Goal: Task Accomplishment & Management: Manage account settings

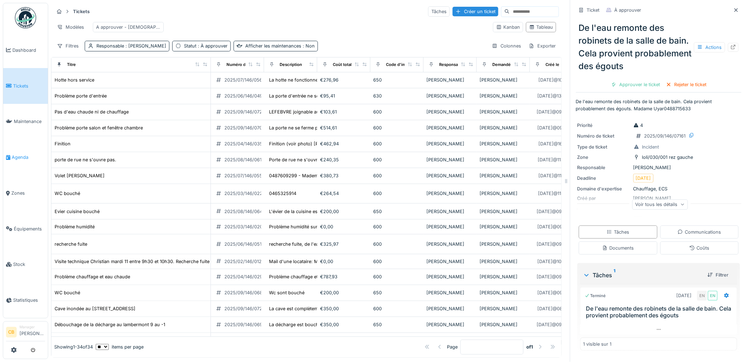
scroll to position [235, 0]
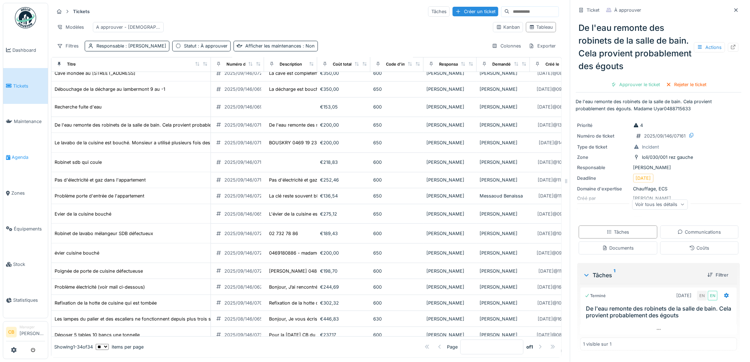
click at [9, 156] on icon at bounding box center [8, 157] width 4 height 5
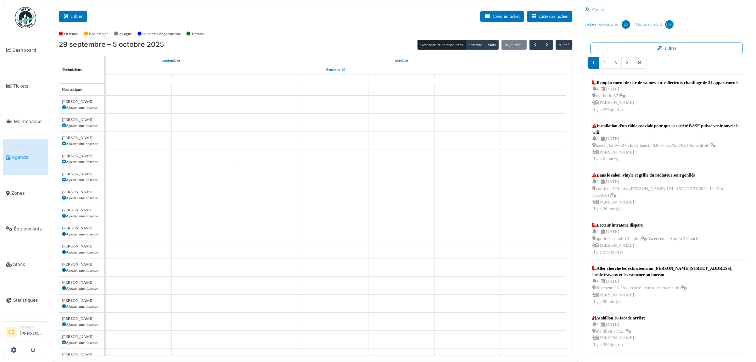
click at [80, 15] on button "Filtrer" at bounding box center [73, 17] width 28 height 12
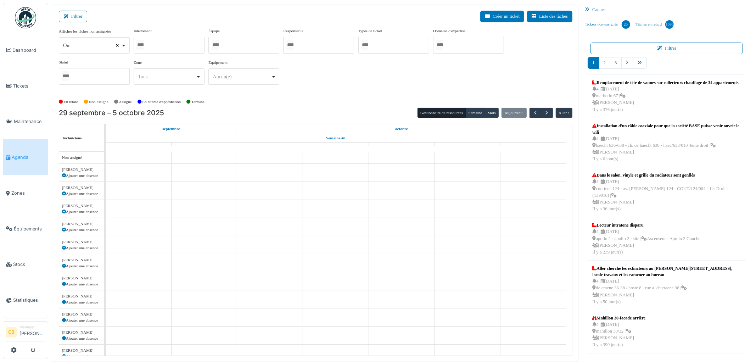
select select
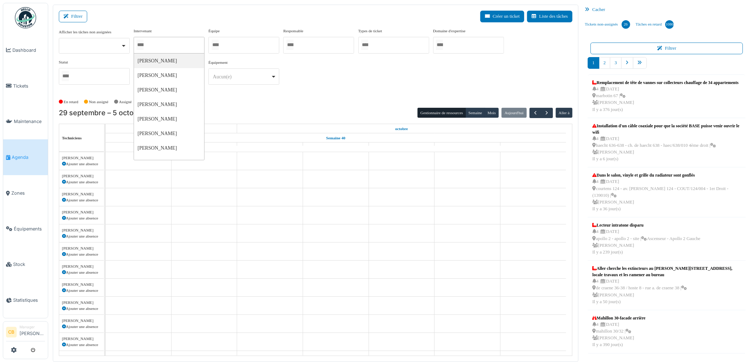
click at [140, 45] on input "Tous" at bounding box center [140, 45] width 7 height 10
type input "***"
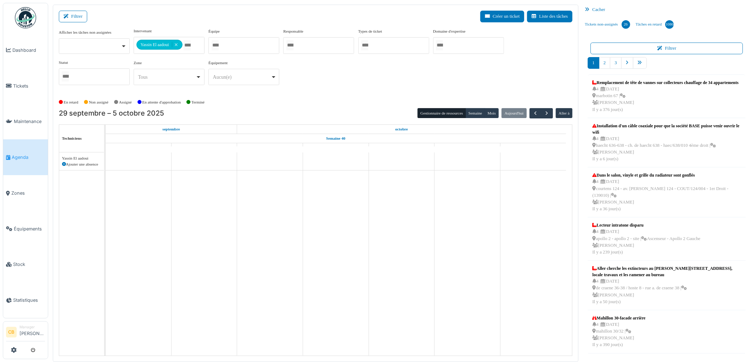
click at [257, 107] on div "En retard Non assigné Assigné En attente d'approbation Terminé" at bounding box center [316, 102] width 514 height 12
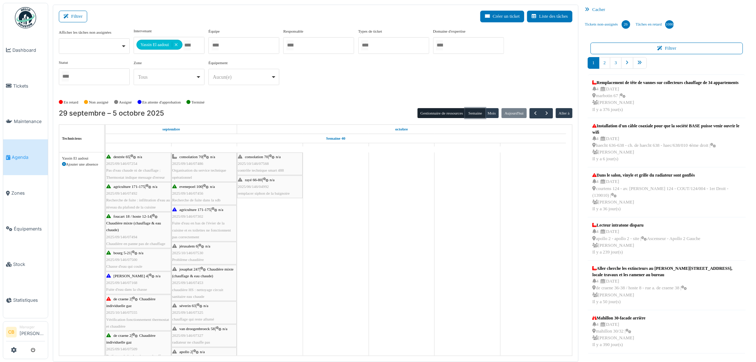
click at [472, 114] on button "Semaine" at bounding box center [476, 113] width 20 height 10
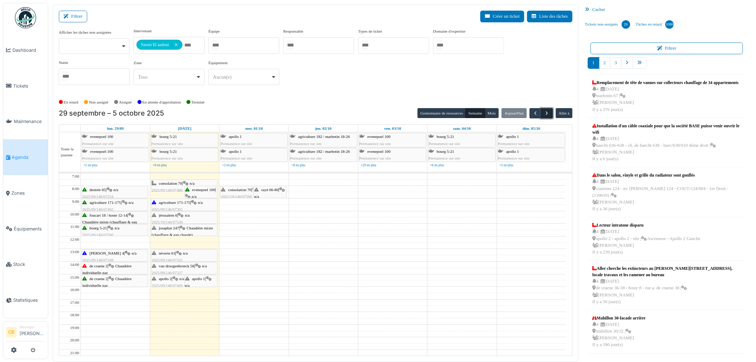
click at [549, 114] on span "button" at bounding box center [547, 113] width 6 height 6
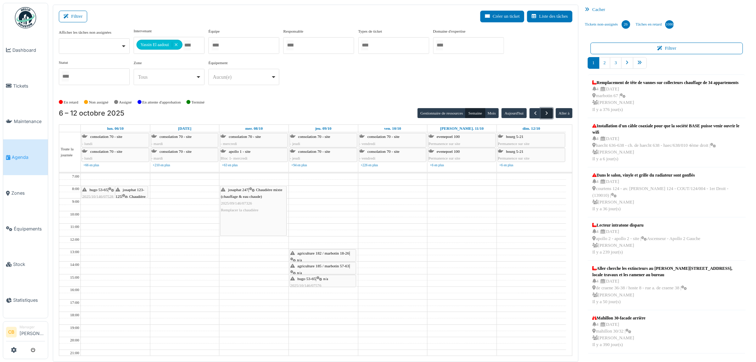
click at [549, 114] on span "button" at bounding box center [547, 113] width 6 height 6
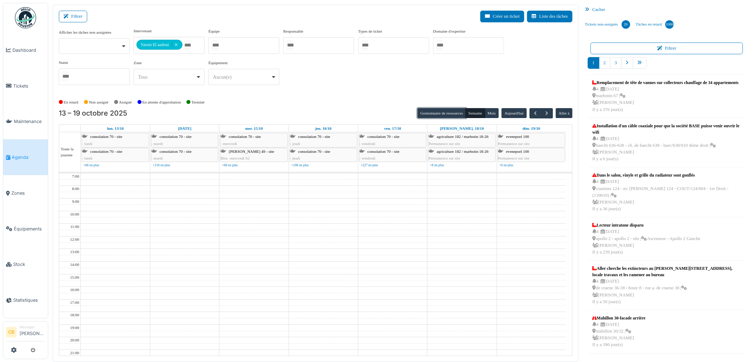
click at [432, 110] on button "Gestionnaire de ressources" at bounding box center [442, 113] width 48 height 10
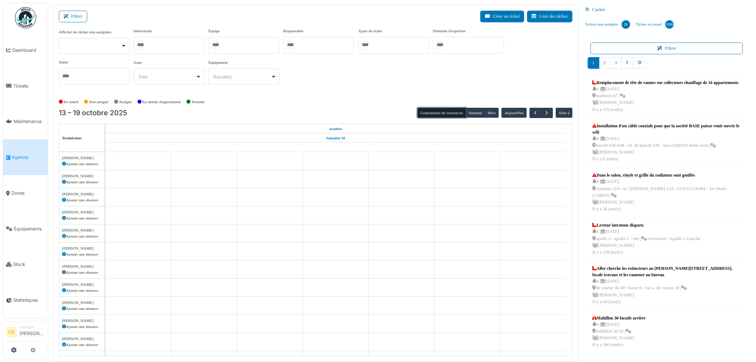
click at [175, 43] on div at bounding box center [169, 45] width 71 height 17
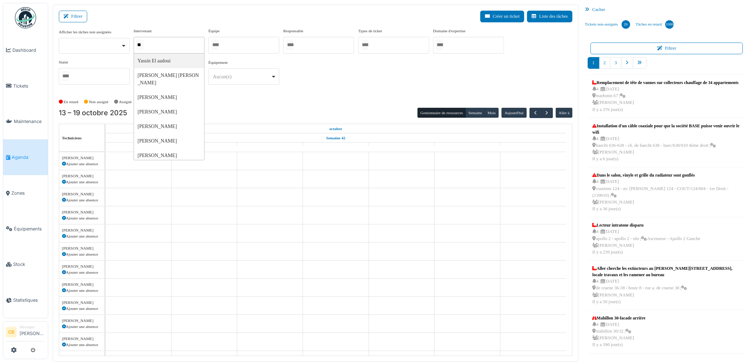
type input "***"
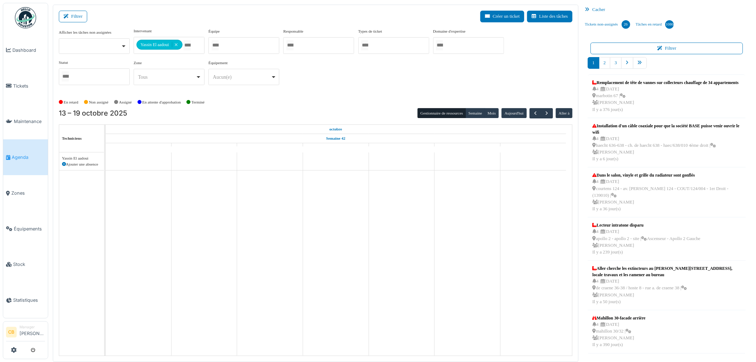
click at [233, 94] on div "**********" at bounding box center [316, 62] width 514 height 68
click at [64, 165] on icon at bounding box center [64, 164] width 4 height 4
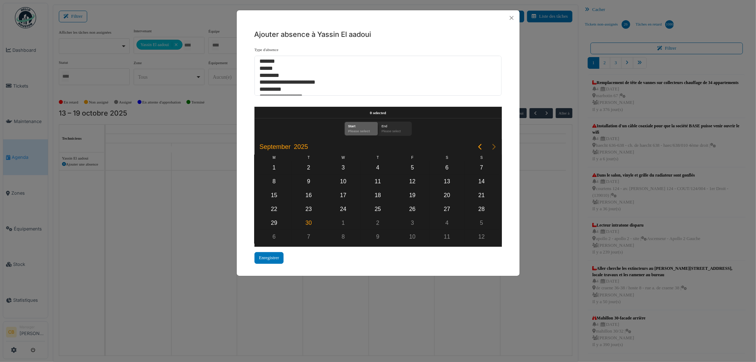
click at [492, 148] on icon "Next page" at bounding box center [494, 147] width 9 height 9
click at [345, 196] on div "15" at bounding box center [343, 195] width 11 height 11
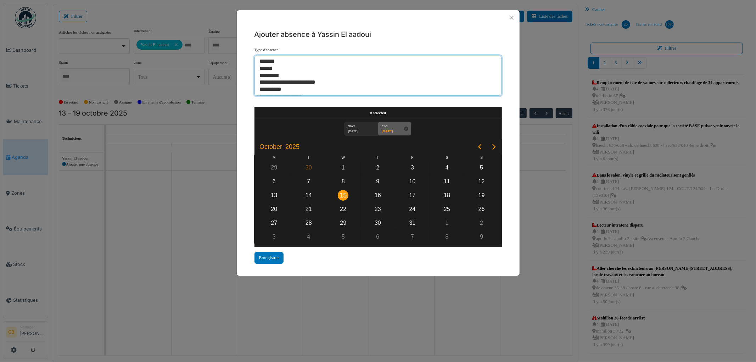
select select "**"
click at [269, 66] on option "******" at bounding box center [375, 68] width 232 height 7
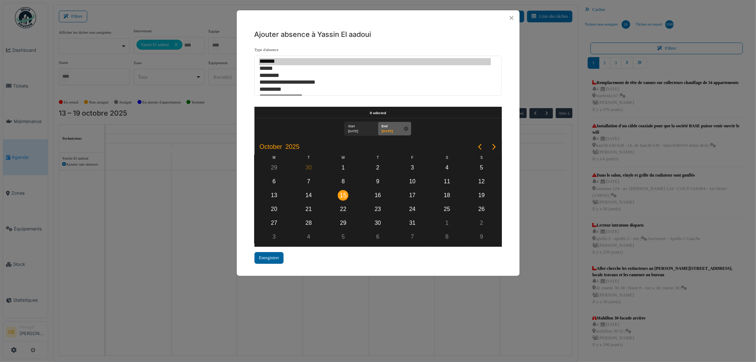
click at [275, 255] on div "Enregistrer" at bounding box center [269, 258] width 29 height 12
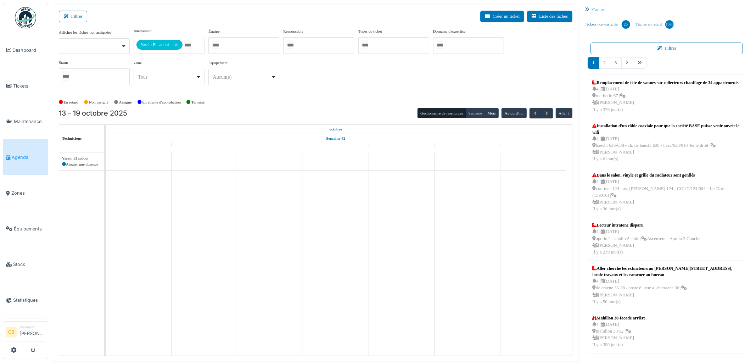
click at [62, 163] on icon at bounding box center [64, 164] width 4 height 4
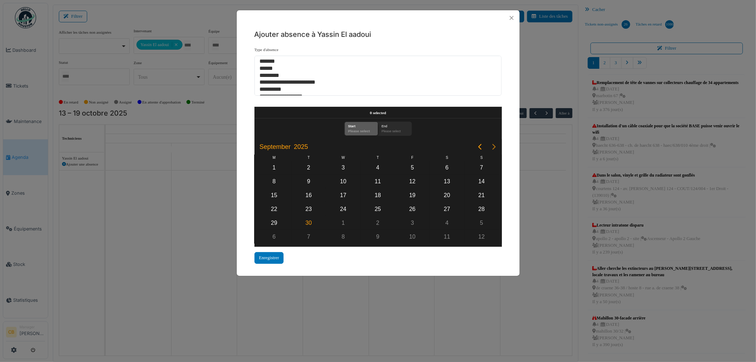
click at [491, 147] on icon "Next page" at bounding box center [494, 147] width 9 height 9
click at [378, 194] on div "16" at bounding box center [378, 195] width 11 height 11
click at [377, 194] on div "16" at bounding box center [378, 195] width 11 height 11
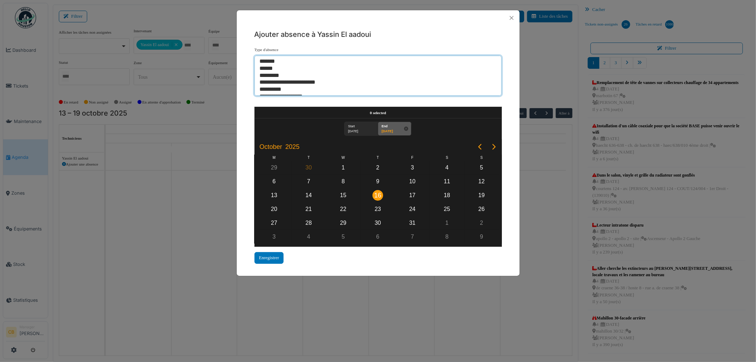
select select "**"
click at [264, 70] on option "******" at bounding box center [375, 68] width 232 height 7
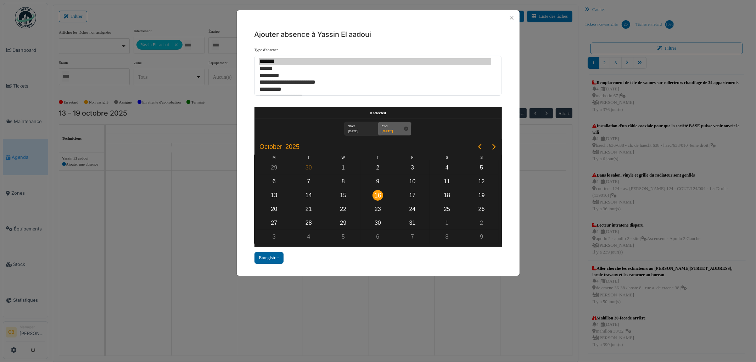
click at [269, 253] on div "Enregistrer" at bounding box center [269, 258] width 29 height 12
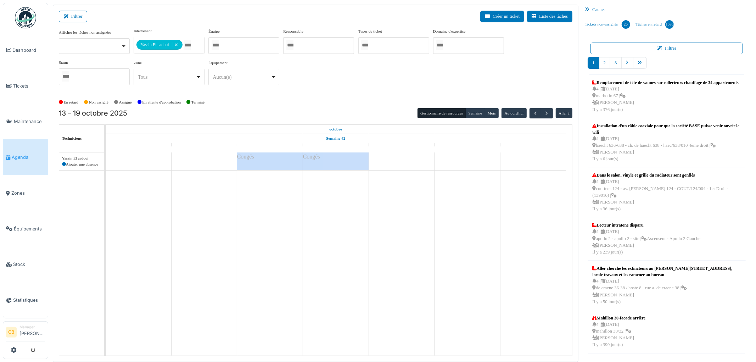
click at [177, 43] on div "**********" at bounding box center [169, 45] width 71 height 17
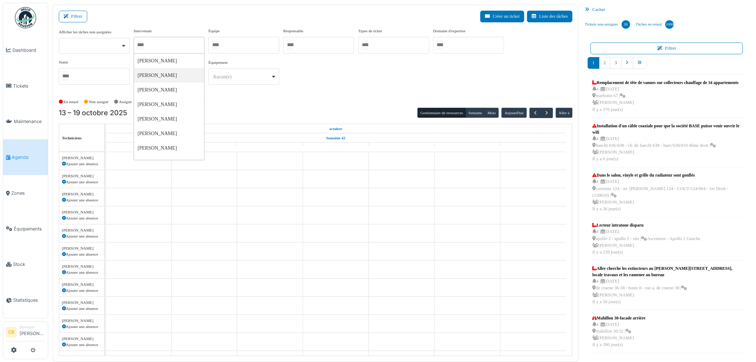
scroll to position [142, 0]
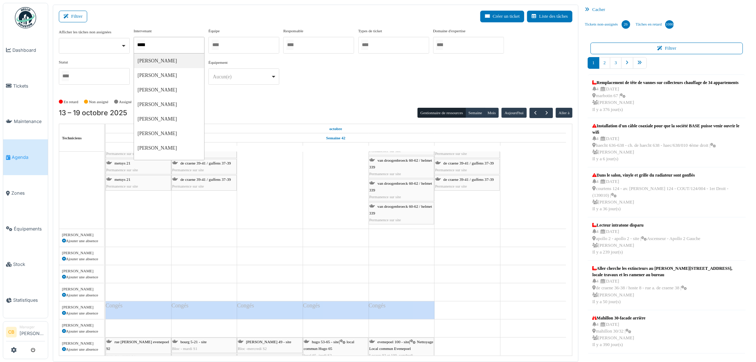
type input "******"
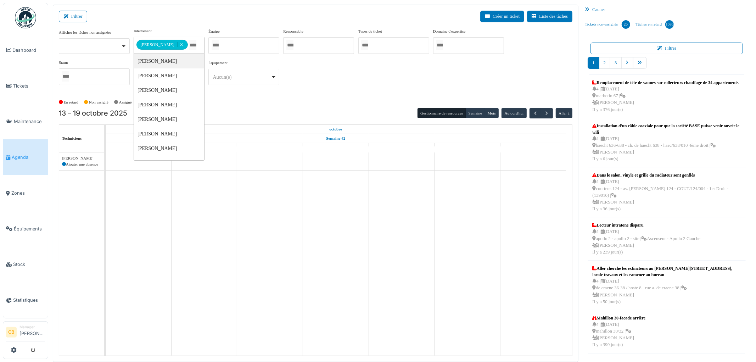
scroll to position [0, 0]
click at [230, 96] on div "**********" at bounding box center [316, 62] width 514 height 68
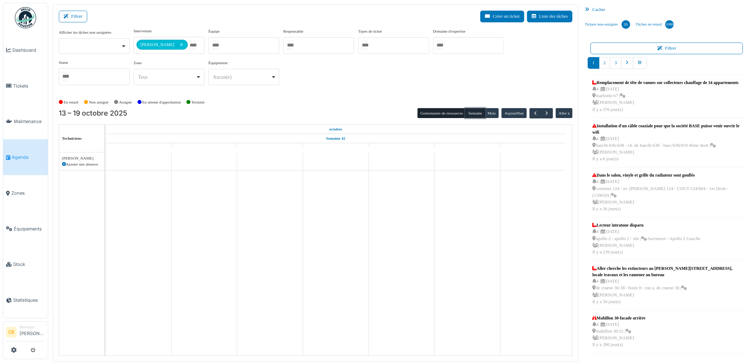
click at [476, 112] on button "Semaine" at bounding box center [476, 113] width 20 height 10
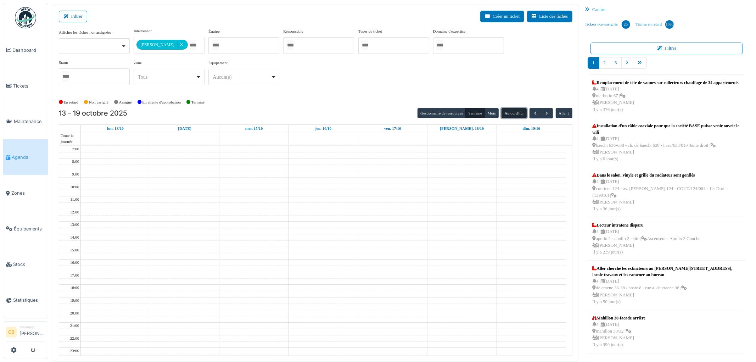
click at [520, 114] on button "Aujourd'hui" at bounding box center [514, 113] width 25 height 10
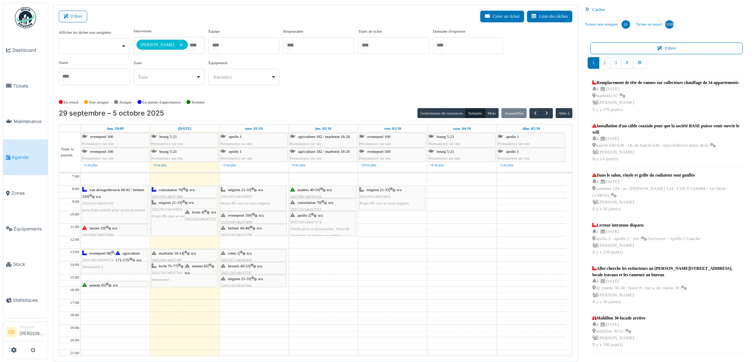
click at [172, 258] on span "2025/09/146/07497" at bounding box center [167, 260] width 31 height 4
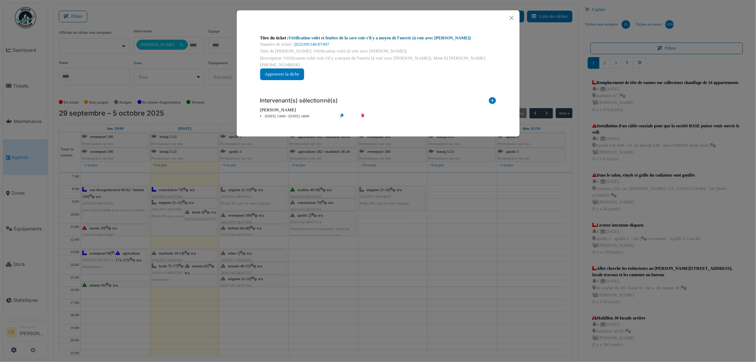
click at [330, 39] on link "Vérification volet et fenêtre de la cave voir s'il y a moyen de l'ouvrir (à voi…" at bounding box center [380, 37] width 183 height 5
click at [512, 18] on button "Close" at bounding box center [512, 18] width 10 height 10
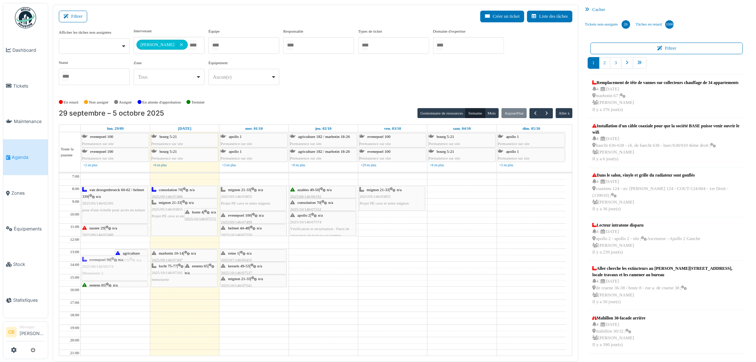
drag, startPoint x: 99, startPoint y: 264, endPoint x: 100, endPoint y: 268, distance: 3.6
click at [100, 268] on div "evenepoel 98 | n/a 2025/08/146/06374 Menuiserie 2 agriculture 171-175 | n/a 202…" at bounding box center [115, 280] width 69 height 214
drag, startPoint x: 120, startPoint y: 280, endPoint x: 122, endPoint y: 274, distance: 7.0
click at [122, 274] on div "agriculture 171-175 | n/a 2025/09/146/07303 Les portes du balcon sont endommagé…" at bounding box center [115, 280] width 69 height 214
drag, startPoint x: 128, startPoint y: 263, endPoint x: 127, endPoint y: 268, distance: 5.2
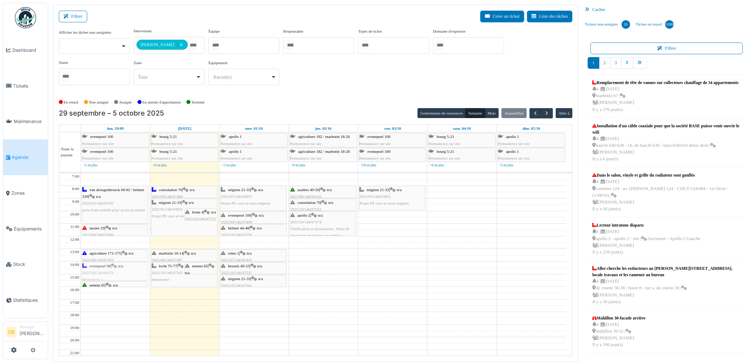
click at [127, 268] on div "agriculture 171-175 | n/a 2025/09/146/07303 Les portes du balcon sont endommagé…" at bounding box center [115, 280] width 69 height 214
click at [22, 14] on img at bounding box center [25, 17] width 21 height 21
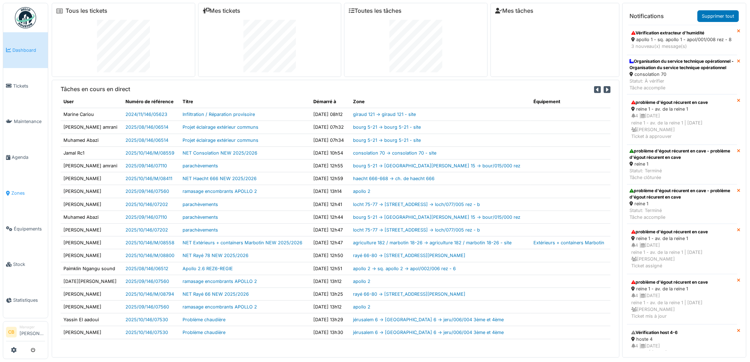
click at [11, 190] on li "Zones" at bounding box center [25, 193] width 39 height 7
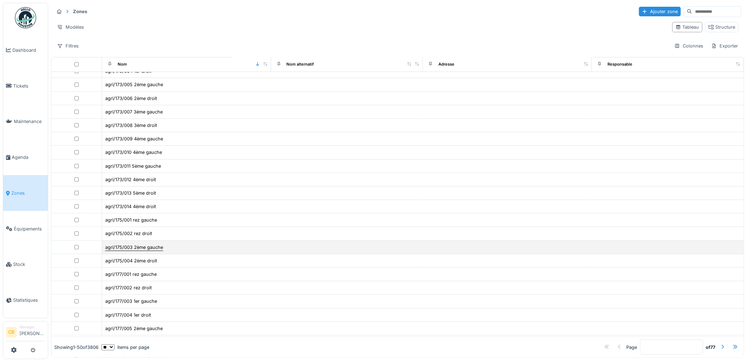
scroll to position [276, 0]
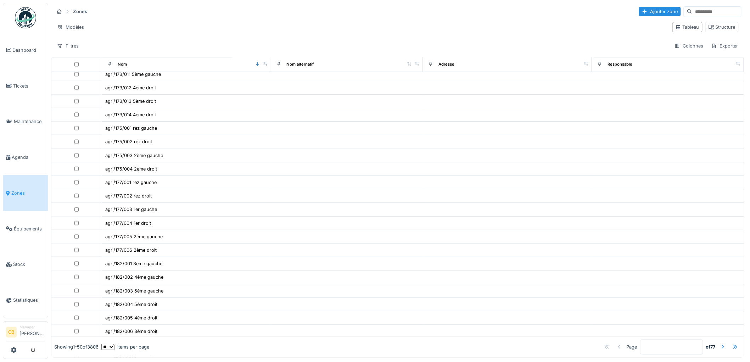
click at [693, 10] on input at bounding box center [717, 12] width 49 height 10
type input "*****"
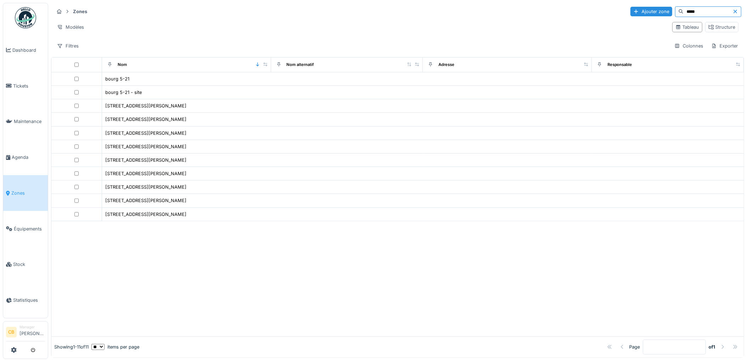
scroll to position [0, 0]
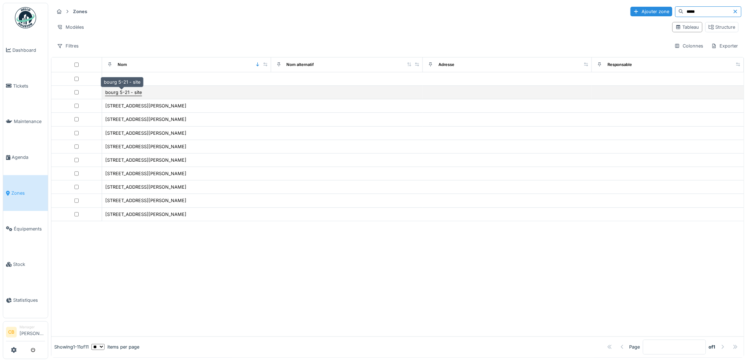
click at [122, 92] on div "bourg 5-21 - site" at bounding box center [123, 92] width 37 height 7
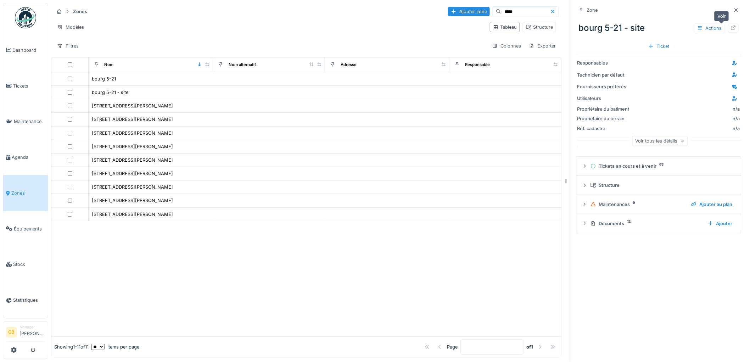
click at [731, 27] on icon at bounding box center [734, 28] width 6 height 5
click at [21, 148] on link "Agenda" at bounding box center [25, 157] width 45 height 36
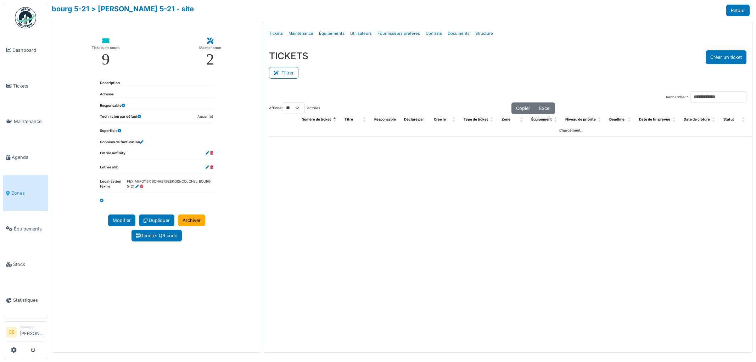
select select "**"
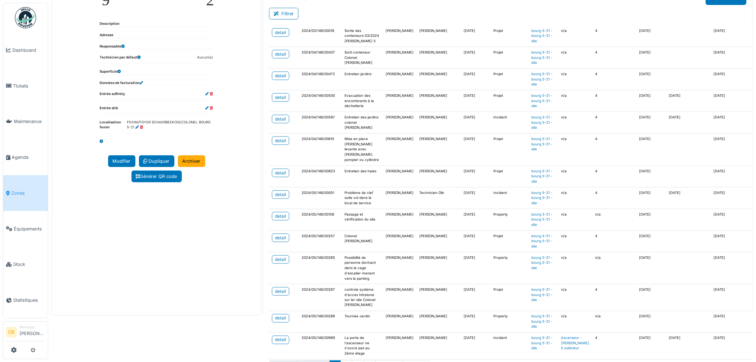
scroll to position [76, 0]
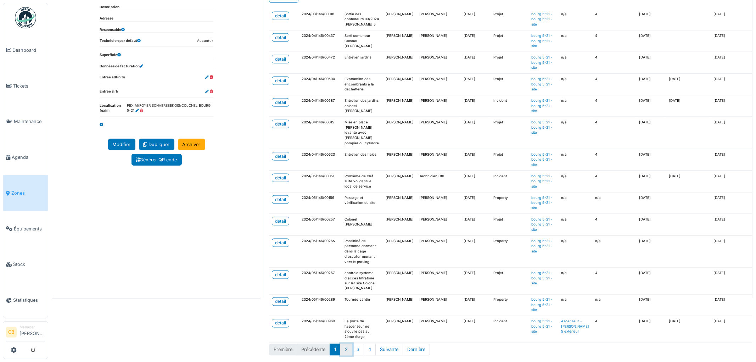
click at [347, 346] on button "2" at bounding box center [346, 350] width 12 height 12
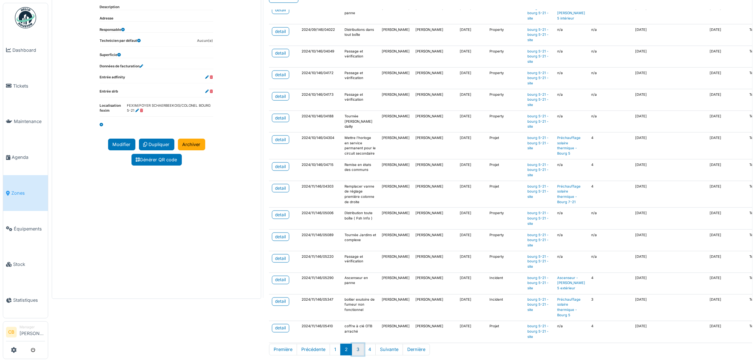
click at [360, 344] on button "3" at bounding box center [358, 350] width 12 height 12
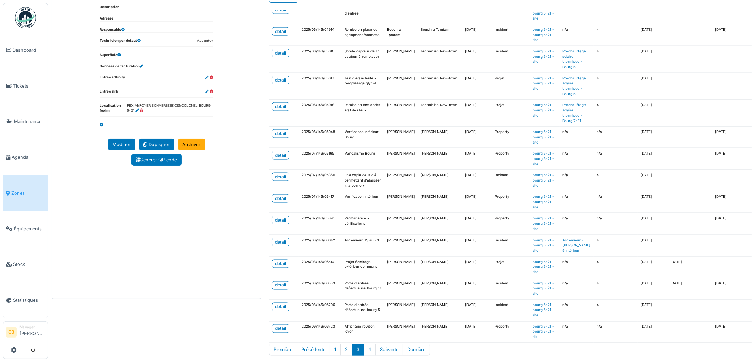
scroll to position [886, 0]
click at [370, 344] on button "4" at bounding box center [370, 350] width 12 height 12
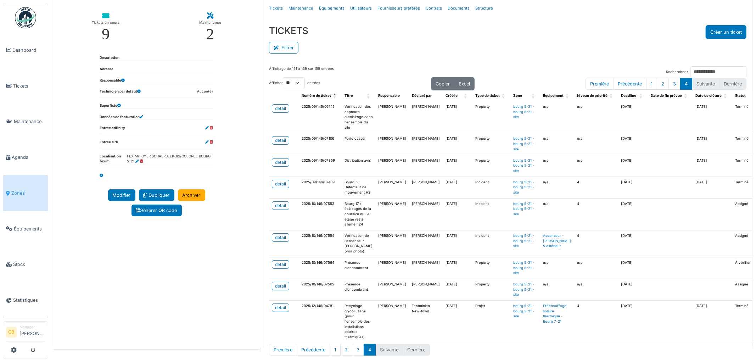
scroll to position [57, 0]
click at [359, 344] on button "3" at bounding box center [358, 350] width 12 height 12
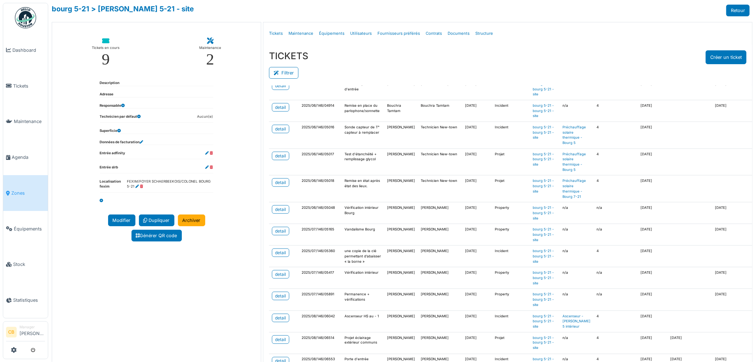
scroll to position [76, 0]
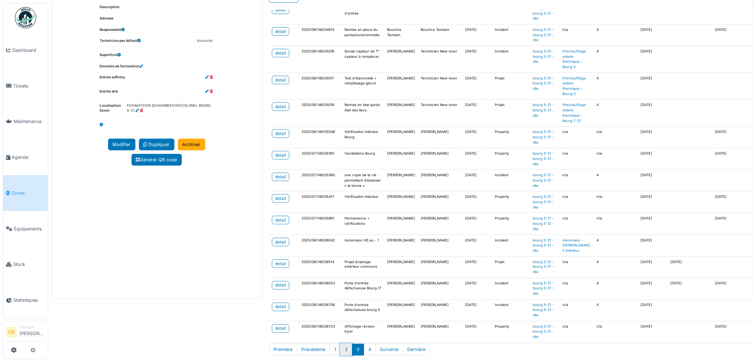
click at [346, 344] on button "2" at bounding box center [346, 350] width 12 height 12
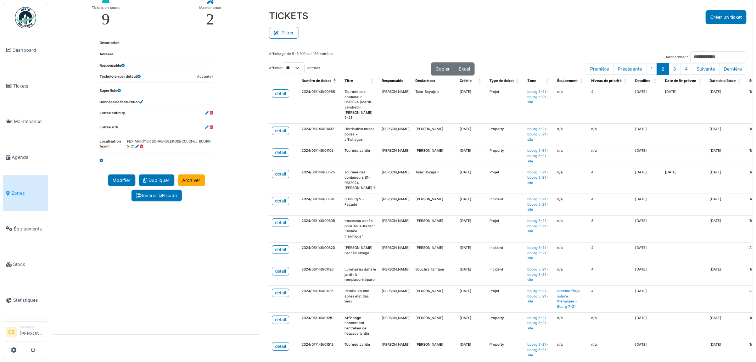
scroll to position [0, 0]
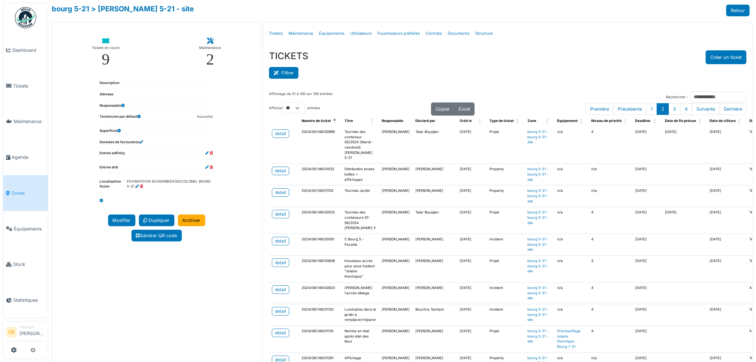
click at [277, 76] on button "Filtrer" at bounding box center [283, 73] width 29 height 12
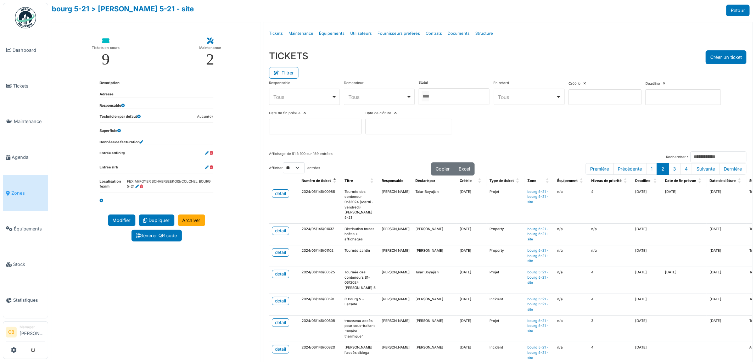
click at [335, 95] on div "Tous Remove item" at bounding box center [304, 97] width 65 height 10
select select "**********"
click at [349, 160] on div "Affichage de 51 à 100 sur 159 entrées Rechercher :" at bounding box center [508, 156] width 478 height 11
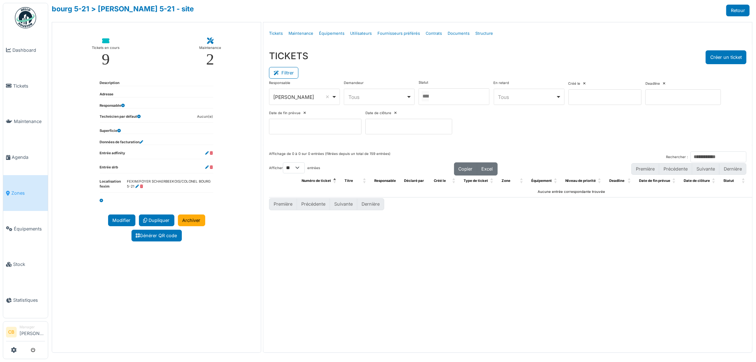
click at [410, 97] on div "Tous Remove item" at bounding box center [379, 97] width 65 height 10
click at [738, 8] on link "Retour" at bounding box center [738, 11] width 23 height 12
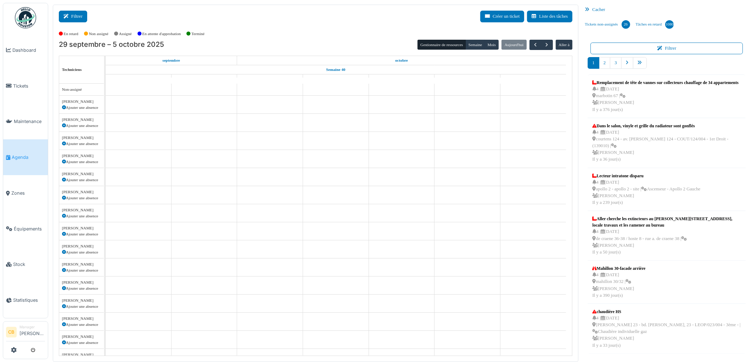
click at [71, 16] on button "Filtrer" at bounding box center [73, 17] width 28 height 12
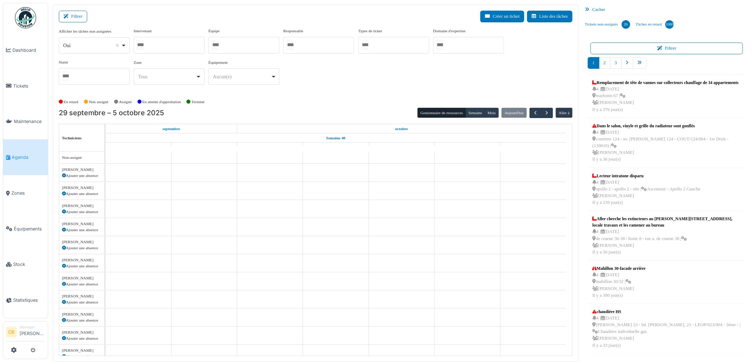
select select
click at [140, 44] on input "Tous" at bounding box center [140, 45] width 7 height 10
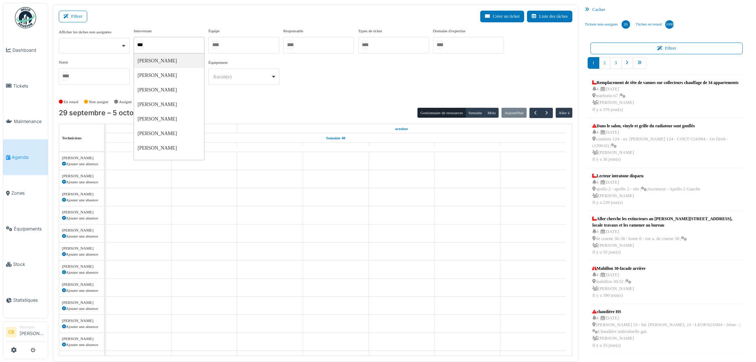
type input "****"
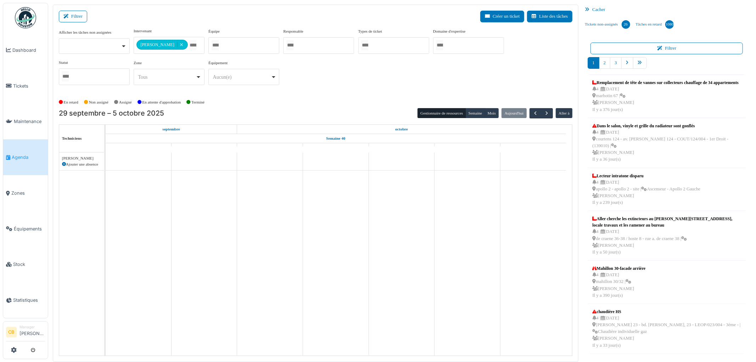
click at [221, 107] on div "En retard Non assigné [GEOGRAPHIC_DATA] En attente d'approbation Terminé" at bounding box center [316, 102] width 514 height 12
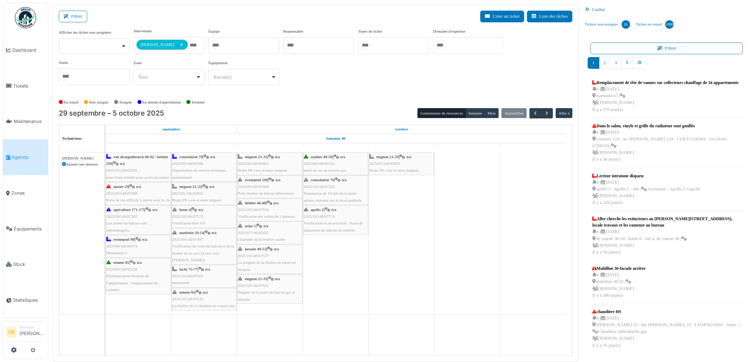
click at [262, 95] on div "**********" at bounding box center [316, 62] width 514 height 68
click at [477, 110] on button "Semaine" at bounding box center [476, 113] width 20 height 10
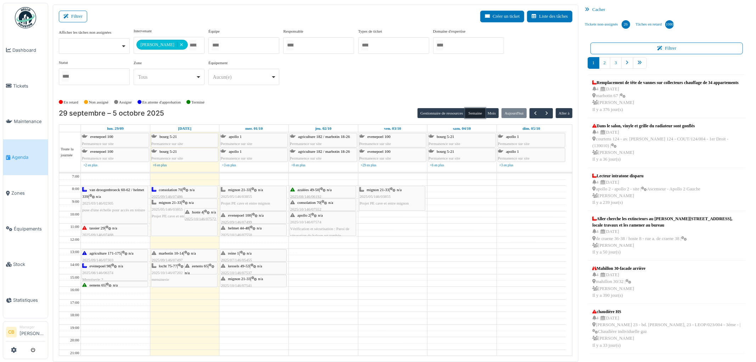
click at [130, 206] on div "van droogenbroeck 60-62 / helmet 339 | n/a 2025/03/146/02305 pose d'une échelle…" at bounding box center [114, 200] width 65 height 27
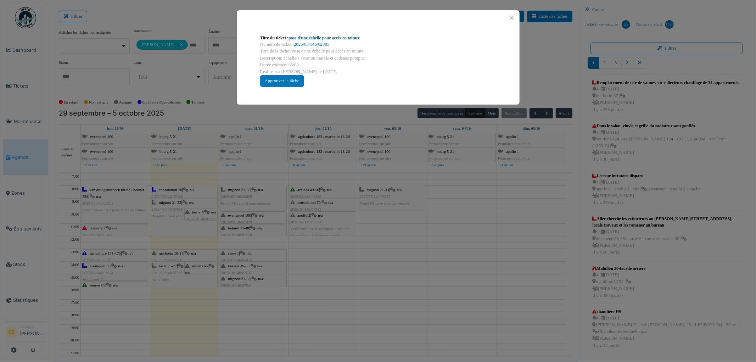
click at [345, 38] on link "pose d'une échelle pour accès en toiture" at bounding box center [325, 37] width 72 height 5
click at [512, 16] on button "Close" at bounding box center [512, 18] width 10 height 10
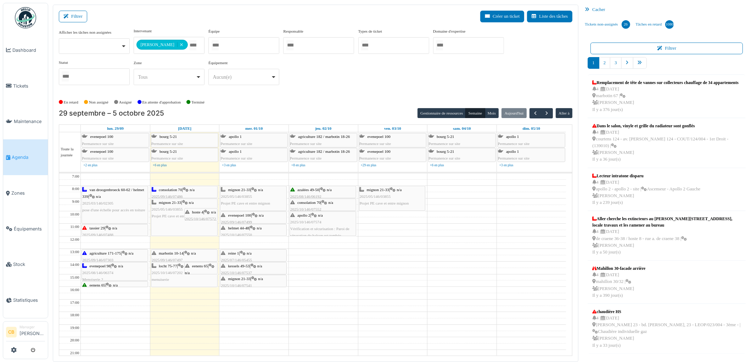
click at [111, 210] on span "pose d'une échelle pour accès en toiture" at bounding box center [113, 210] width 63 height 4
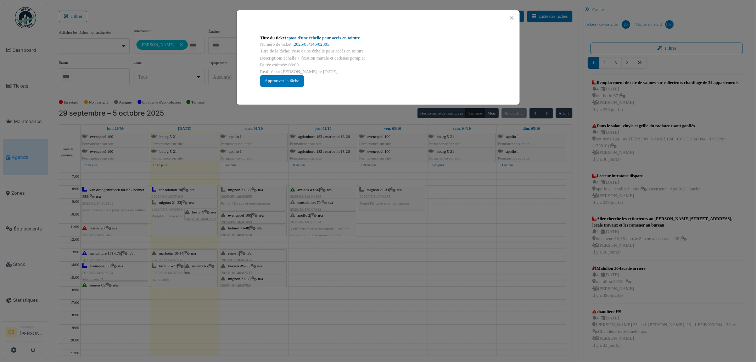
click at [350, 37] on link "pose d'une échelle pour accès en toiture" at bounding box center [325, 37] width 72 height 5
click at [512, 17] on button "Close" at bounding box center [512, 18] width 10 height 10
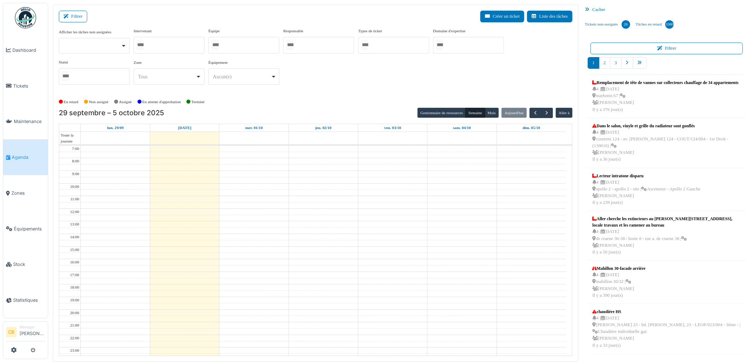
click at [174, 44] on div at bounding box center [169, 45] width 71 height 17
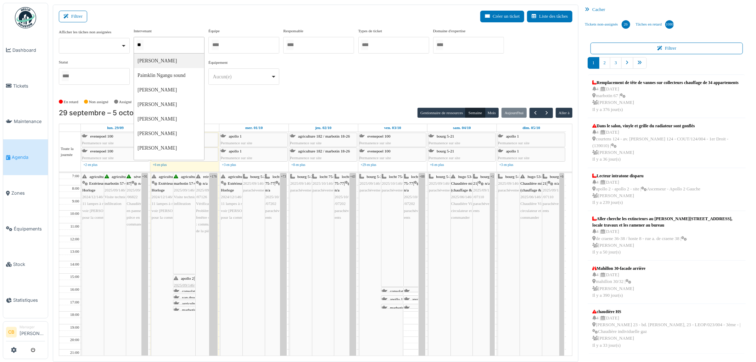
type input "***"
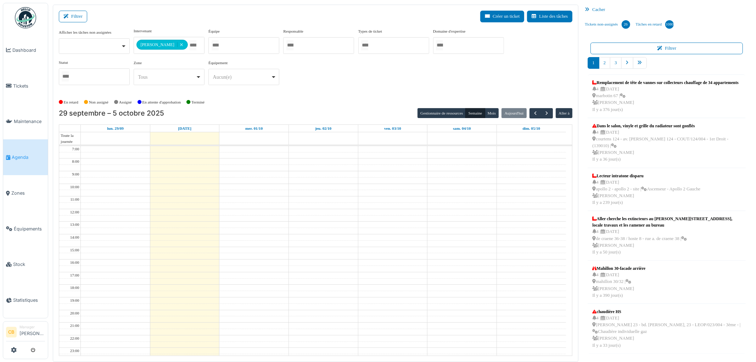
click at [261, 111] on div "29 septembre – 5 octobre 2025 Gestionnaire de ressources Semaine Mois Aujourd'h…" at bounding box center [316, 113] width 514 height 10
click at [478, 114] on button "Semaine" at bounding box center [476, 113] width 20 height 10
click at [445, 111] on button "Gestionnaire de ressources" at bounding box center [442, 113] width 48 height 10
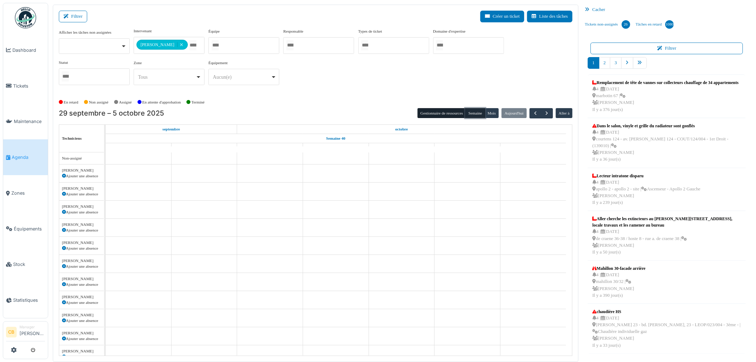
click at [473, 113] on button "Semaine" at bounding box center [476, 113] width 20 height 10
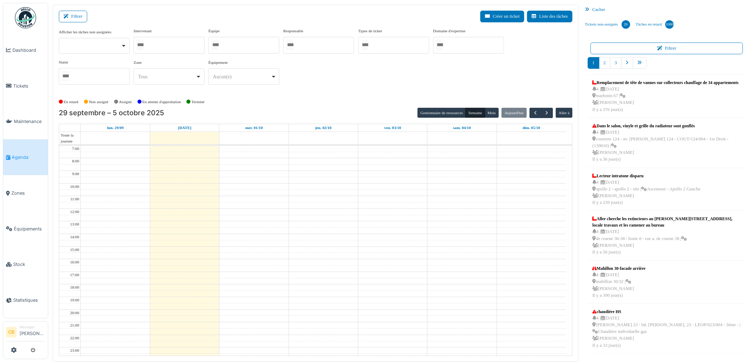
click at [155, 45] on div at bounding box center [169, 45] width 71 height 17
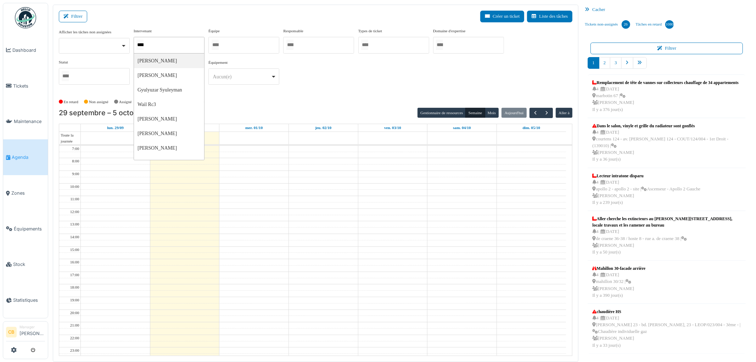
type input "****"
click at [247, 100] on div "En retard Non assigné Assigné En attente d'approbation Terminé" at bounding box center [316, 102] width 514 height 12
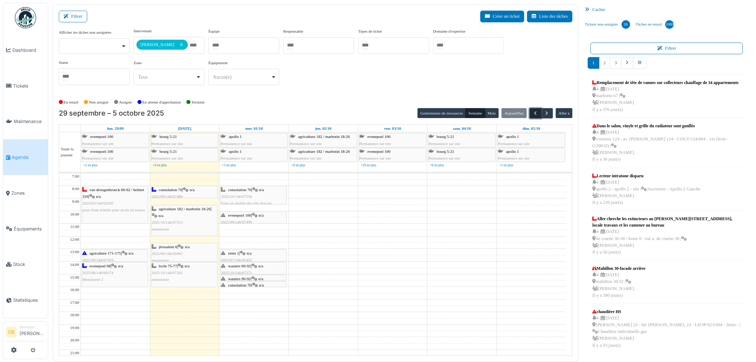
click at [530, 113] on button "button" at bounding box center [536, 113] width 12 height 10
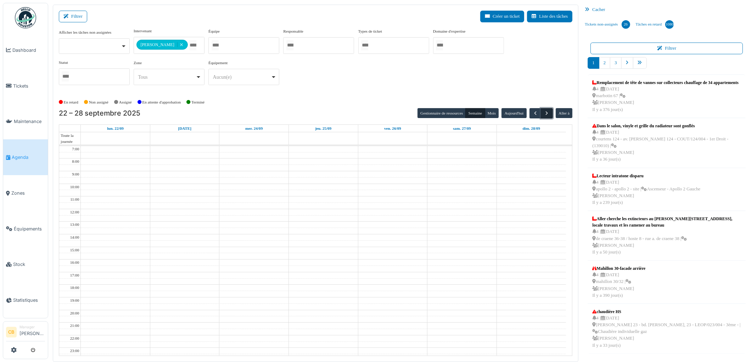
click at [545, 113] on span "button" at bounding box center [547, 113] width 6 height 6
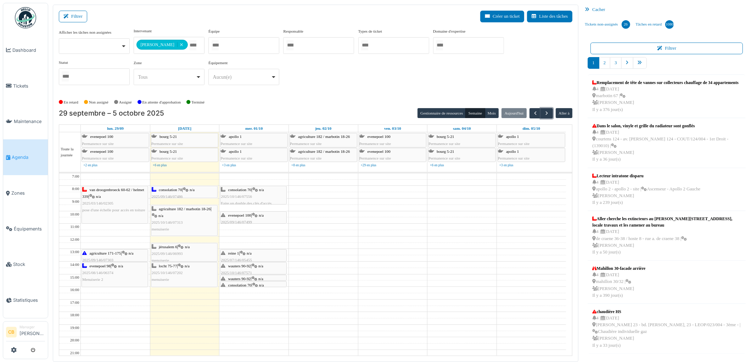
click at [119, 213] on div "van droogenbroeck 60-62 / helmet 339 | n/a 2025/03/146/02305 pose d'une échelle…" at bounding box center [114, 200] width 65 height 27
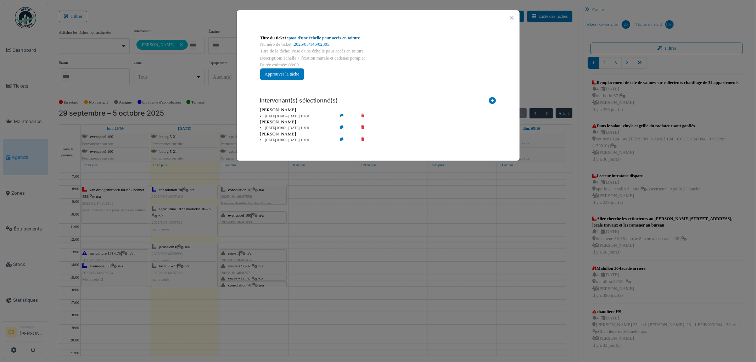
click at [341, 37] on link "pose d'une échelle pour accès en toiture" at bounding box center [325, 37] width 72 height 5
click at [514, 17] on button "Close" at bounding box center [512, 18] width 10 height 10
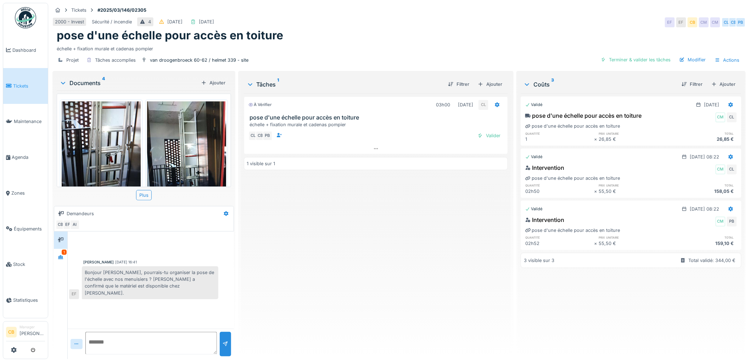
click at [130, 137] on img at bounding box center [101, 153] width 79 height 105
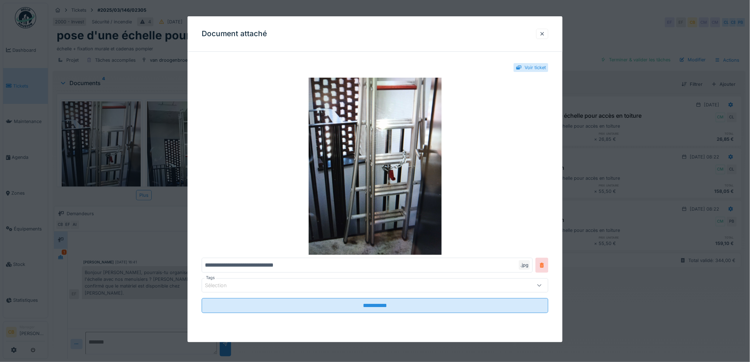
click at [125, 139] on div at bounding box center [375, 181] width 750 height 362
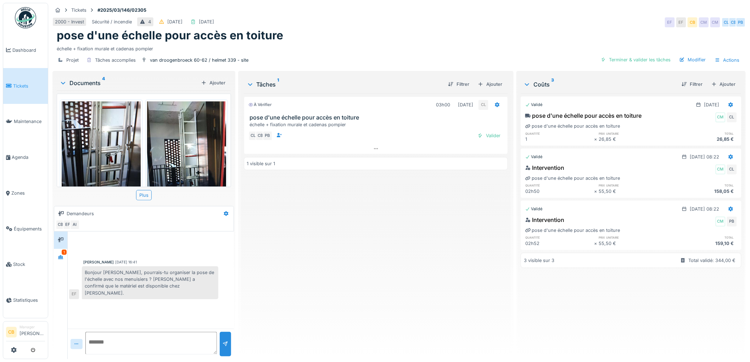
click at [201, 136] on img at bounding box center [186, 153] width 79 height 105
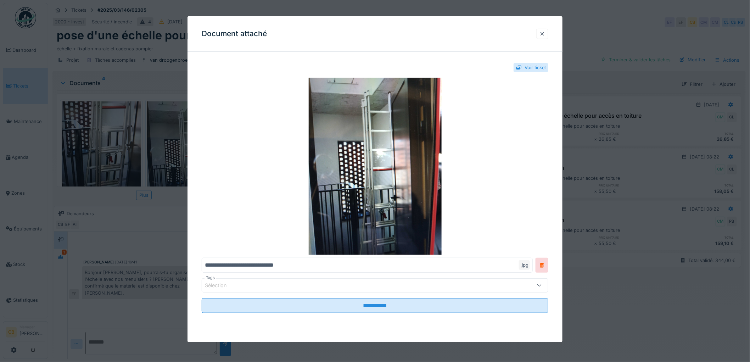
click at [196, 138] on div "**********" at bounding box center [375, 195] width 375 height 276
click at [159, 150] on div at bounding box center [375, 181] width 750 height 362
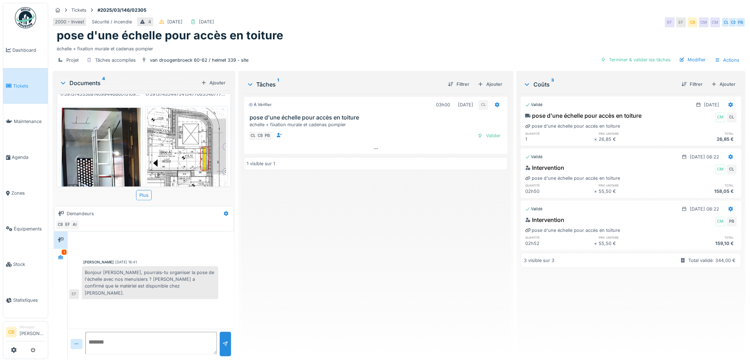
scroll to position [118, 0]
click at [93, 142] on img at bounding box center [101, 159] width 79 height 105
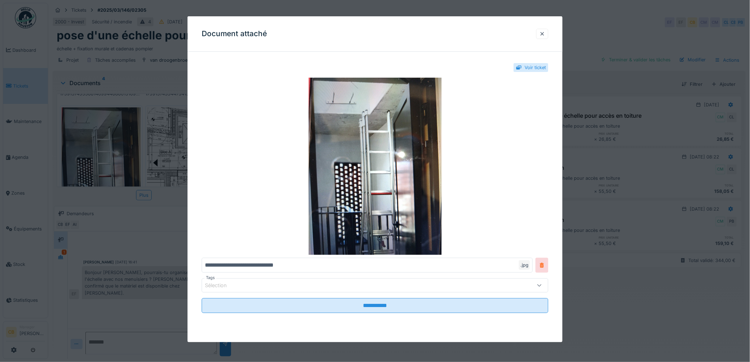
click at [95, 143] on div at bounding box center [375, 181] width 750 height 362
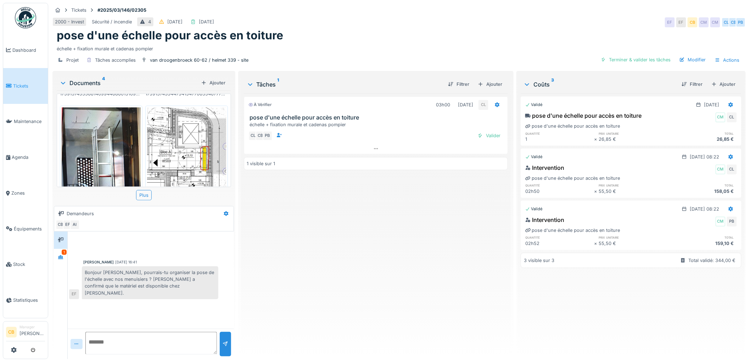
click at [170, 141] on img at bounding box center [186, 164] width 79 height 114
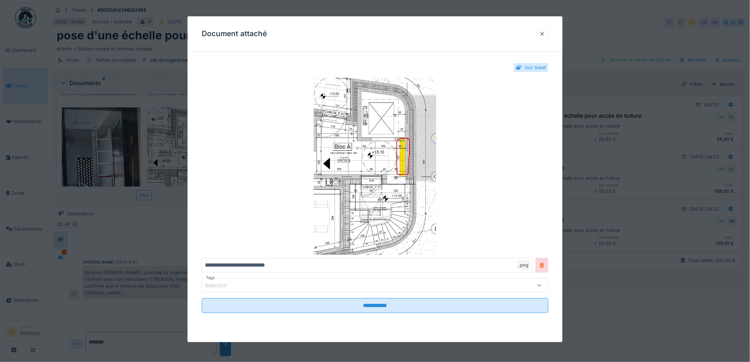
click at [170, 141] on div at bounding box center [375, 181] width 750 height 362
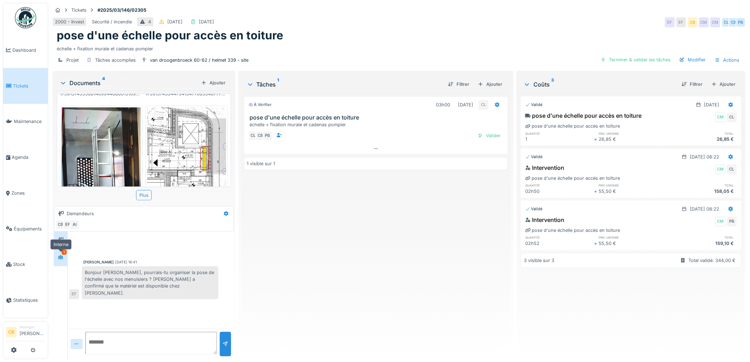
click at [60, 259] on icon at bounding box center [60, 257] width 5 height 4
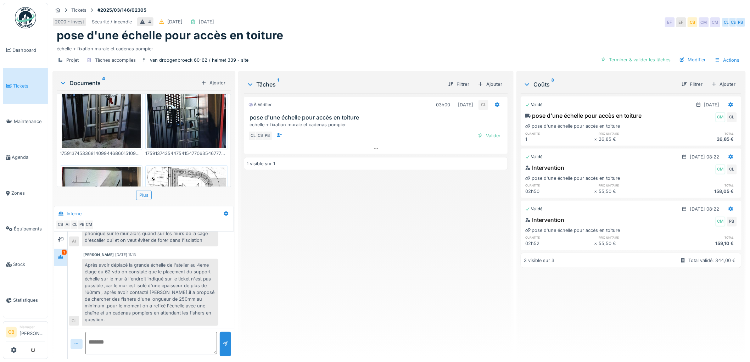
scroll to position [0, 0]
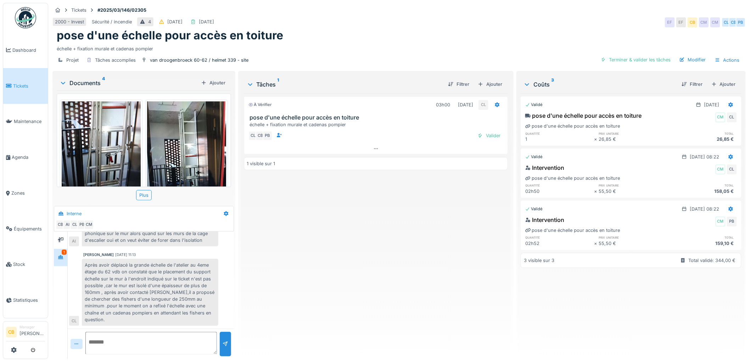
click at [113, 142] on img at bounding box center [101, 153] width 79 height 105
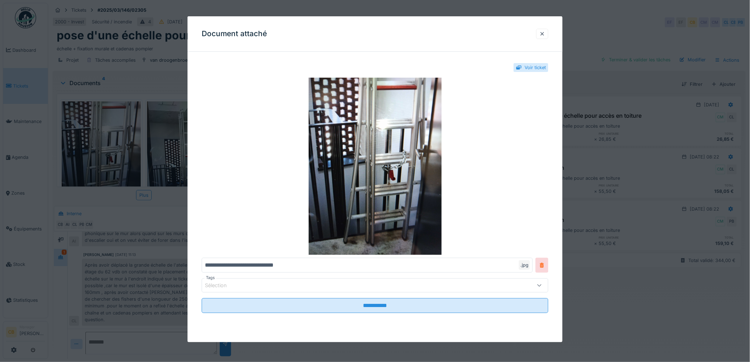
click at [114, 142] on div at bounding box center [375, 181] width 750 height 362
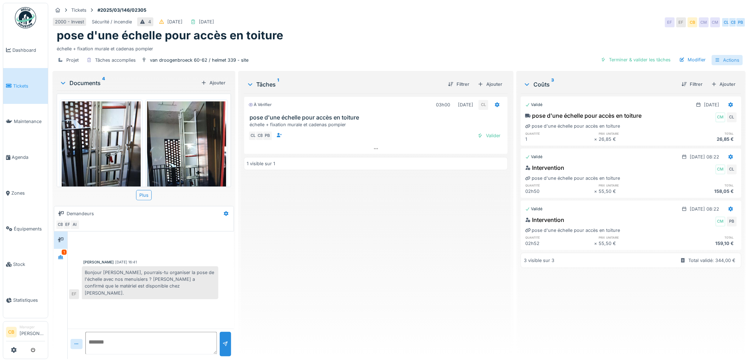
click at [718, 59] on div "Actions" at bounding box center [727, 60] width 31 height 10
click at [495, 104] on icon at bounding box center [498, 104] width 6 height 5
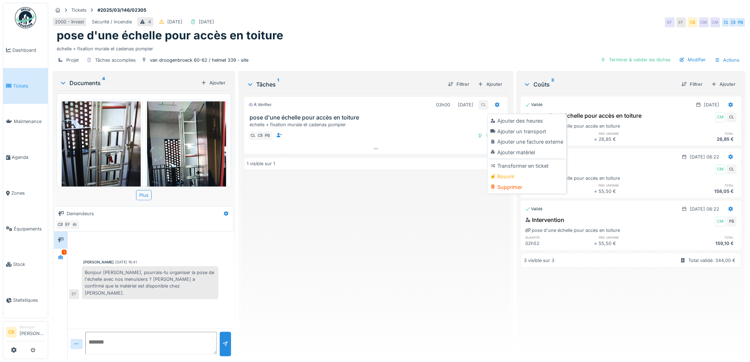
click at [504, 181] on div "Rouvrir" at bounding box center [527, 176] width 76 height 11
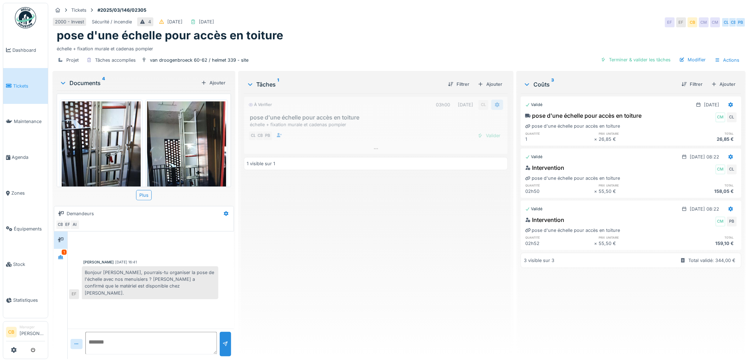
click at [495, 105] on icon at bounding box center [498, 104] width 6 height 5
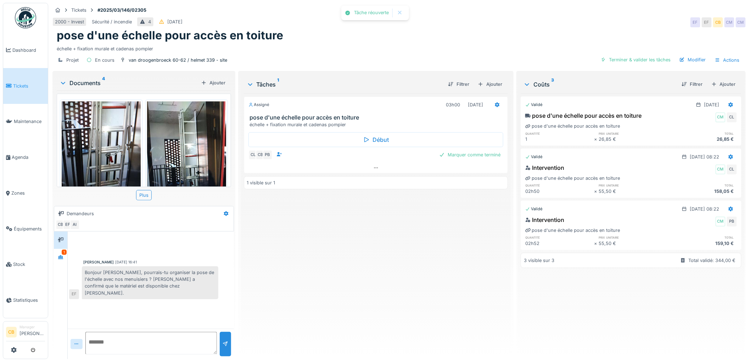
click at [466, 210] on div "Assigné 03h00 [DATE] pose d'une échelle pour accès en toiture échelle + fixatio…" at bounding box center [376, 223] width 265 height 260
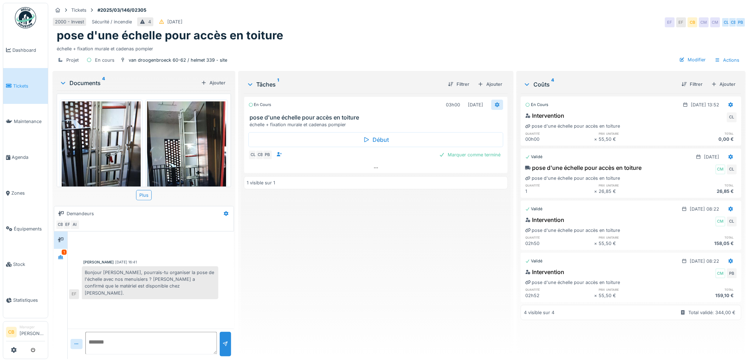
click at [495, 105] on icon at bounding box center [497, 104] width 5 height 5
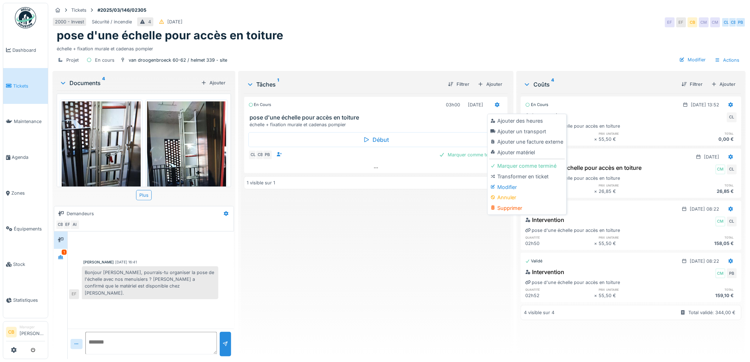
click at [403, 46] on div "échelle + fixation murale et cadenas pompier" at bounding box center [399, 48] width 685 height 10
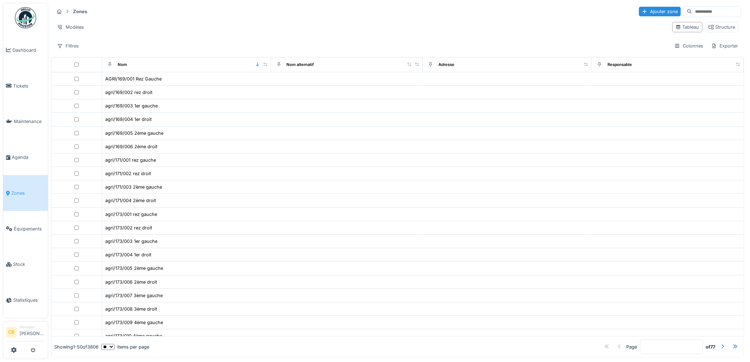
click at [693, 11] on input at bounding box center [717, 12] width 49 height 10
type input "*****"
click at [70, 45] on div "Filtres" at bounding box center [68, 46] width 28 height 10
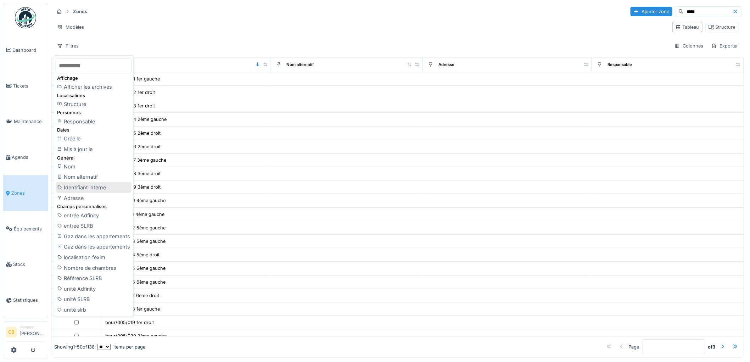
click at [94, 186] on div "Identifiant interne" at bounding box center [94, 187] width 76 height 11
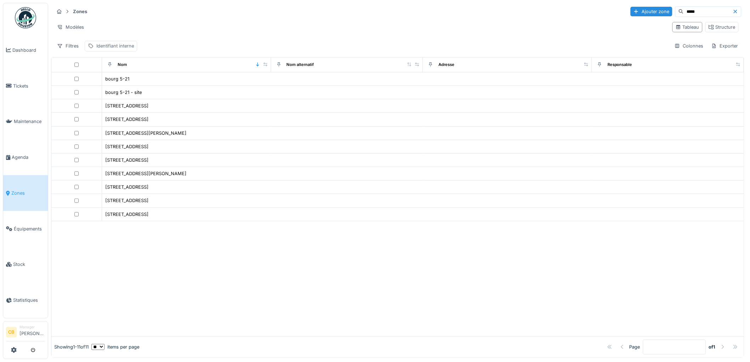
click at [104, 44] on div "Identifiant interne" at bounding box center [115, 46] width 38 height 7
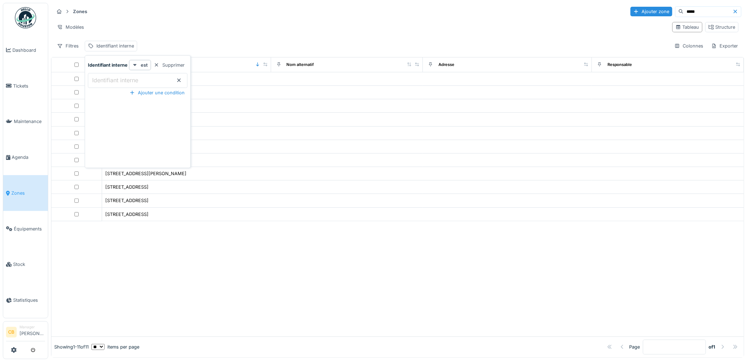
click at [102, 79] on label "Identifiant interne" at bounding box center [115, 80] width 49 height 9
click at [102, 79] on interne_E1MjY "Identifiant interne" at bounding box center [138, 80] width 100 height 15
click at [135, 65] on icon at bounding box center [135, 65] width 4 height 2
click at [152, 40] on div "Zones Ajouter zone ***** Modèles Tableau Structure Filtres Identifiant interne …" at bounding box center [398, 28] width 694 height 51
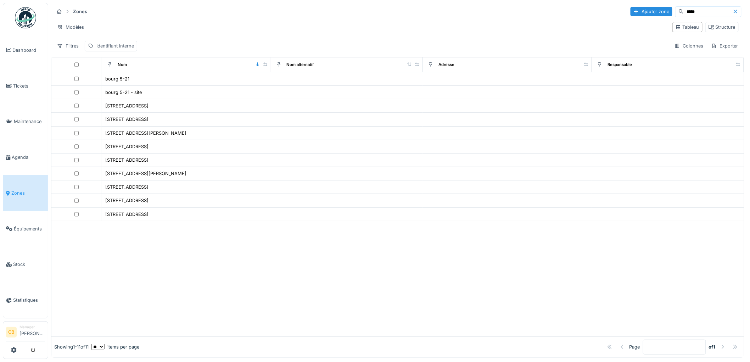
click at [132, 46] on div "Identifiant interne" at bounding box center [115, 46] width 38 height 7
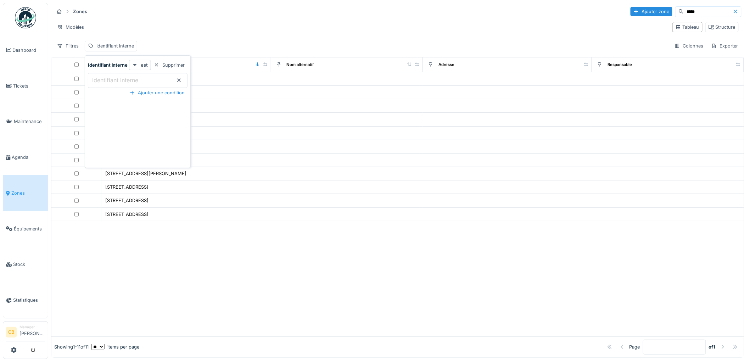
click at [179, 65] on div "Supprimer" at bounding box center [169, 65] width 37 height 10
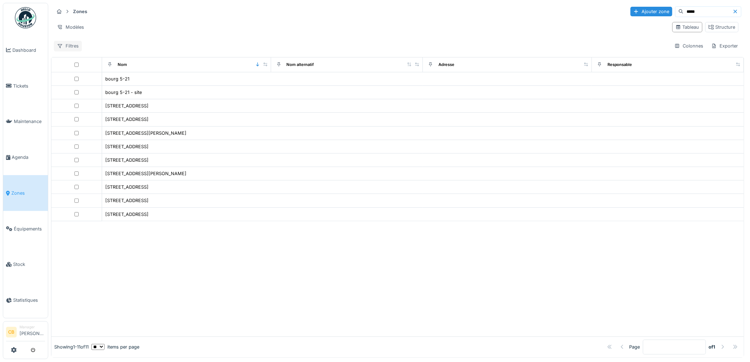
click at [71, 46] on div "Filtres" at bounding box center [68, 46] width 28 height 10
click at [137, 27] on div "Modèles" at bounding box center [360, 27] width 613 height 10
click at [710, 27] on div "Structure" at bounding box center [722, 27] width 27 height 7
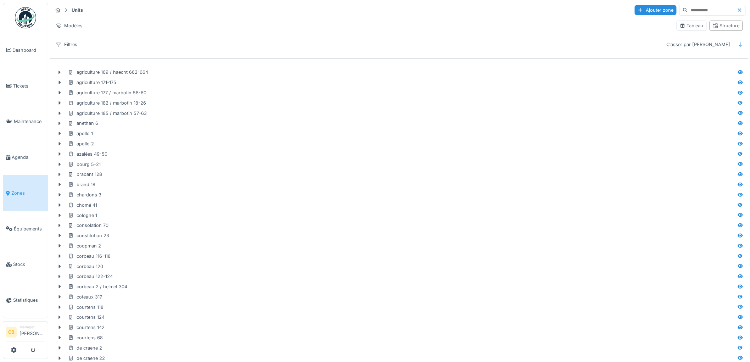
click at [571, 38] on div "Units Ajouter zone Modèles Tableau Structure Filtres Classer par Nom" at bounding box center [399, 26] width 699 height 51
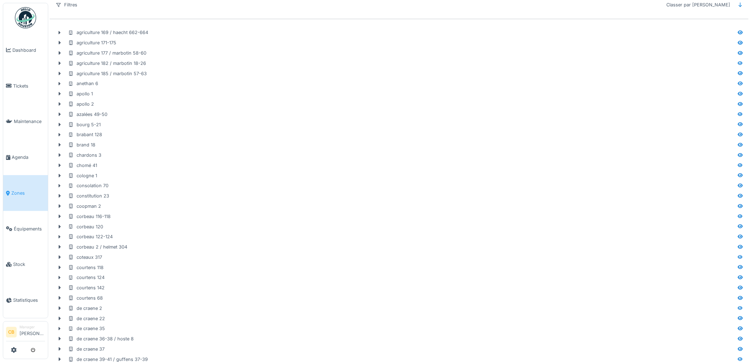
scroll to position [39, 0]
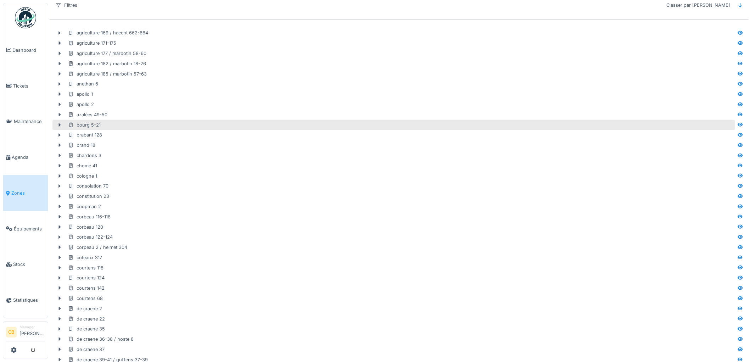
click at [90, 122] on div "bourg 5-21" at bounding box center [84, 125] width 33 height 7
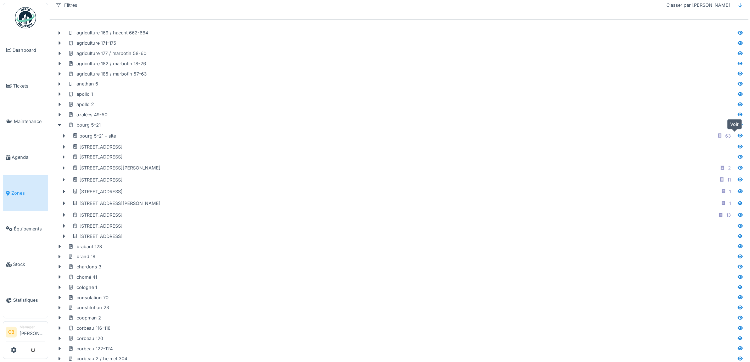
click at [738, 135] on icon at bounding box center [741, 135] width 6 height 5
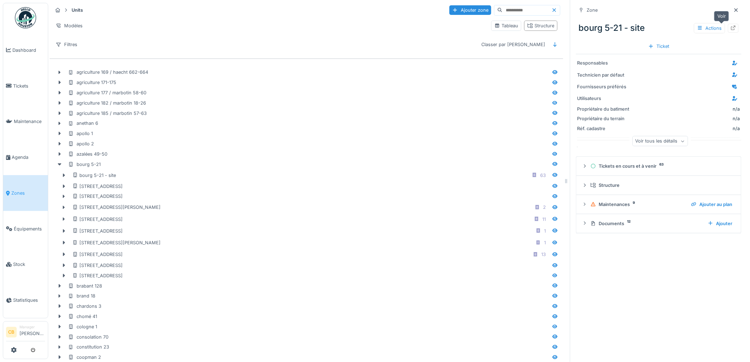
click at [732, 27] on icon at bounding box center [734, 28] width 5 height 5
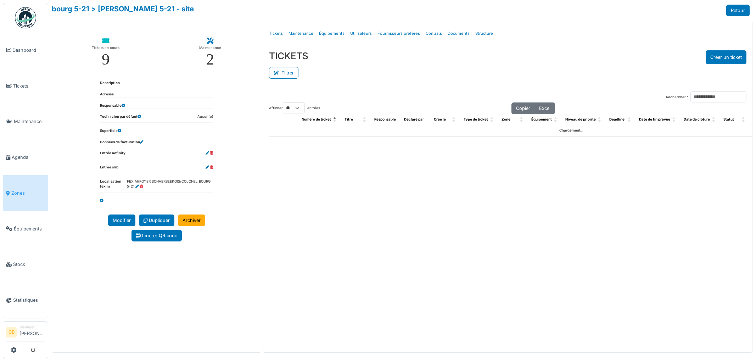
select select "**"
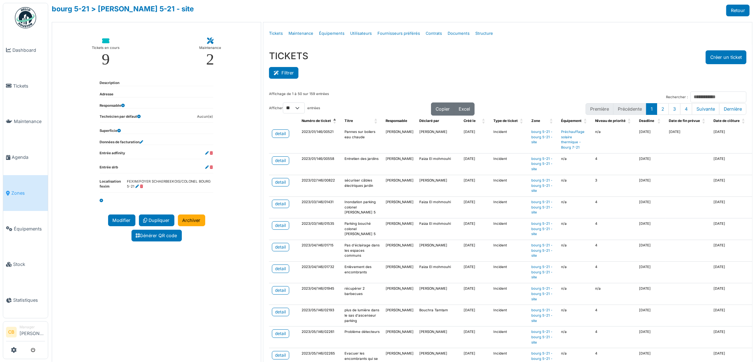
click at [278, 70] on button "Filtrer" at bounding box center [283, 73] width 29 height 12
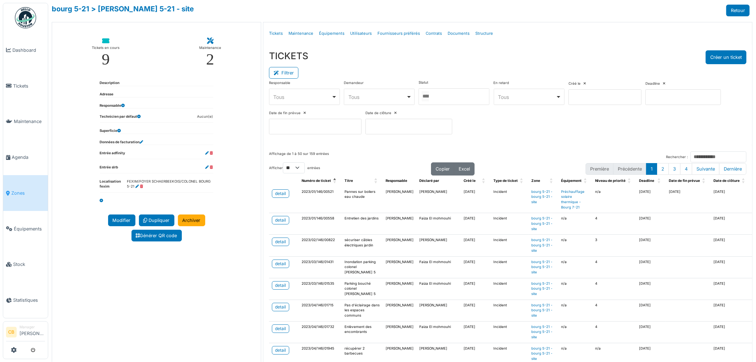
click at [365, 93] on div "Tous Remove item" at bounding box center [378, 96] width 58 height 7
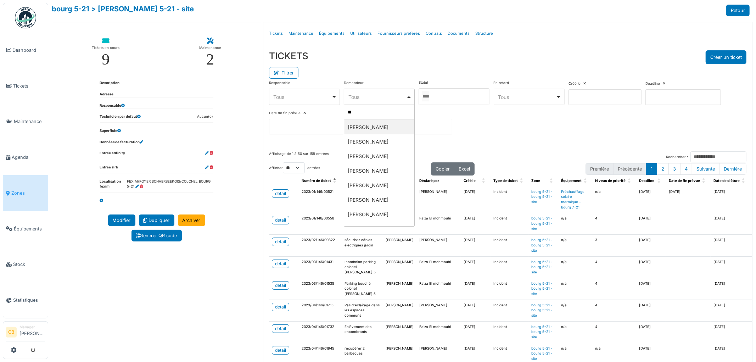
type input "*"
type input "********"
select select "**********"
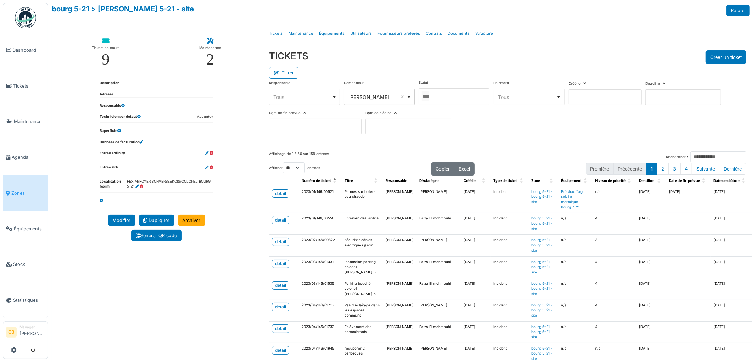
click at [488, 145] on div "**********" at bounding box center [507, 95] width 489 height 101
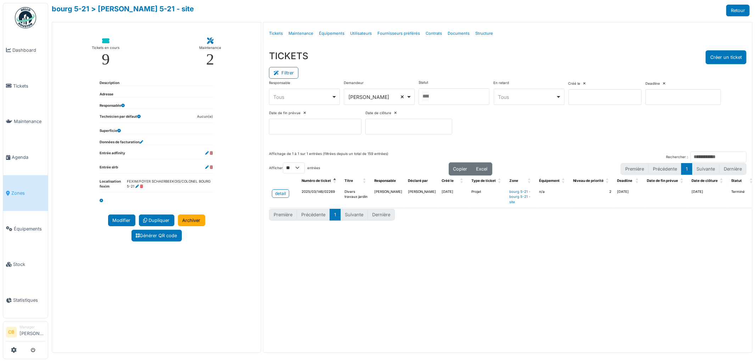
select select
click at [311, 94] on div "Tous Remove item" at bounding box center [303, 96] width 58 height 7
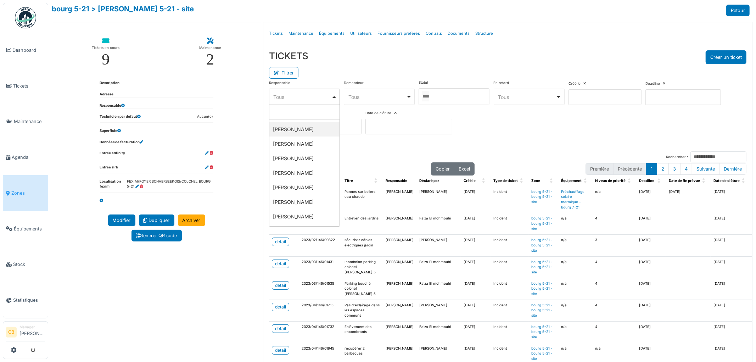
scroll to position [39, 0]
select select "**********"
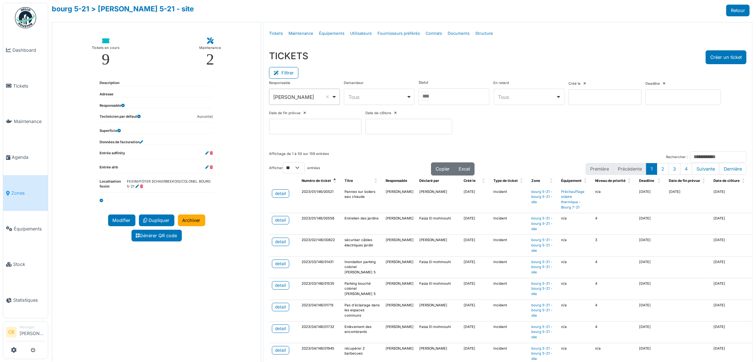
click at [357, 141] on div "**********" at bounding box center [507, 95] width 489 height 101
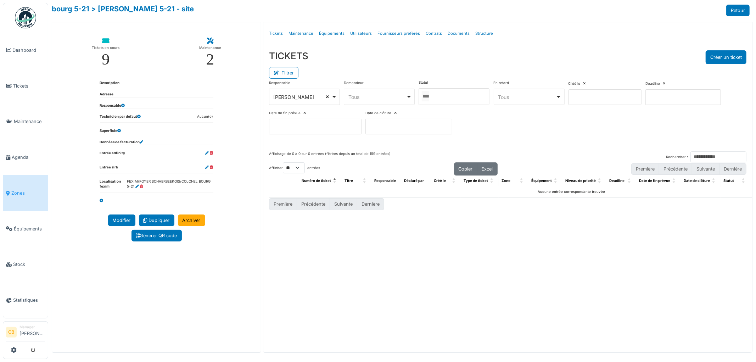
select select
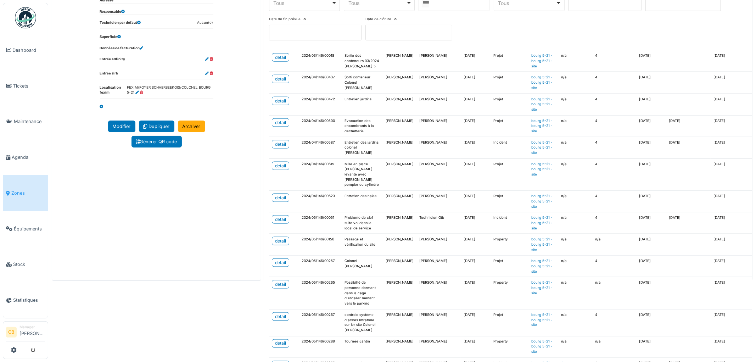
scroll to position [136, 0]
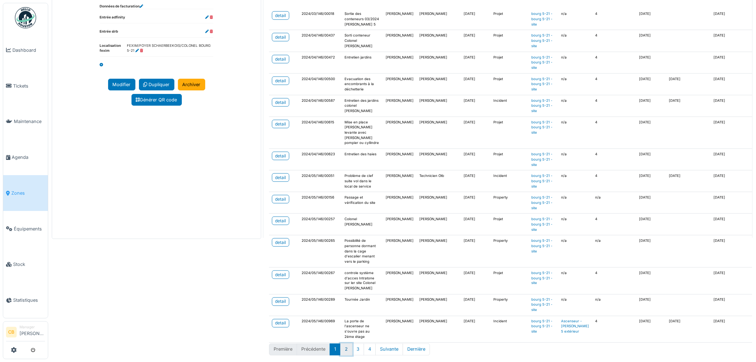
click at [348, 344] on button "2" at bounding box center [346, 350] width 12 height 12
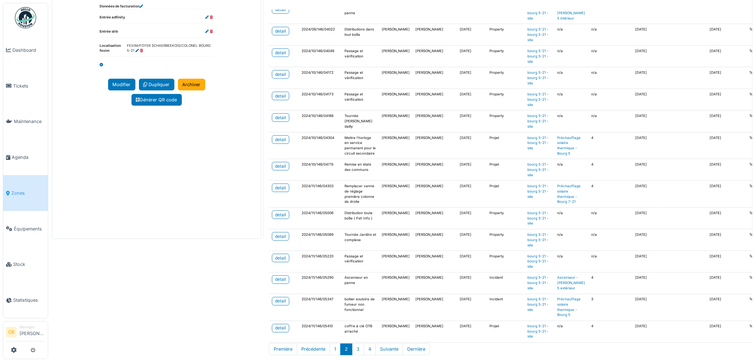
scroll to position [891, 0]
click at [357, 344] on button "3" at bounding box center [358, 350] width 12 height 12
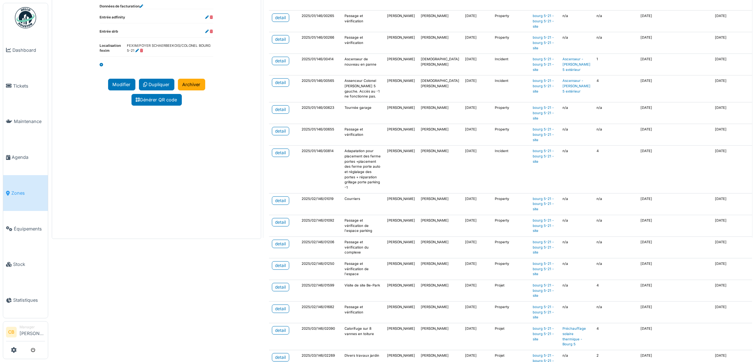
scroll to position [334, 0]
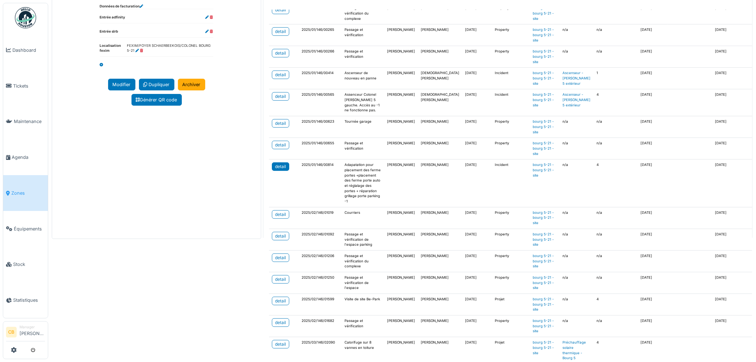
click at [281, 170] on div "detail" at bounding box center [280, 166] width 11 height 6
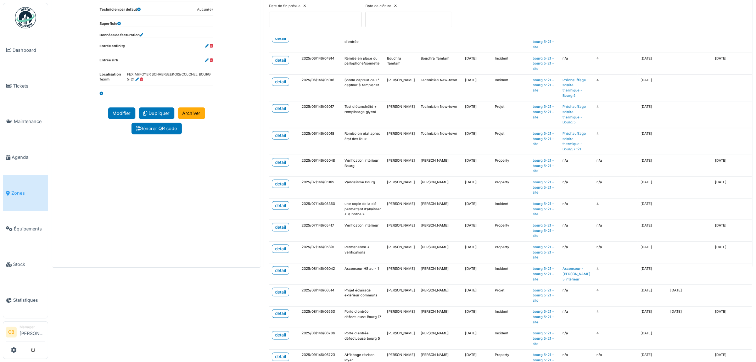
scroll to position [136, 0]
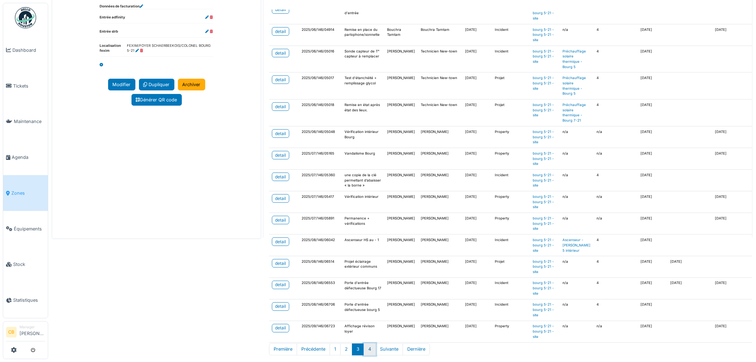
click at [368, 344] on button "4" at bounding box center [370, 350] width 12 height 12
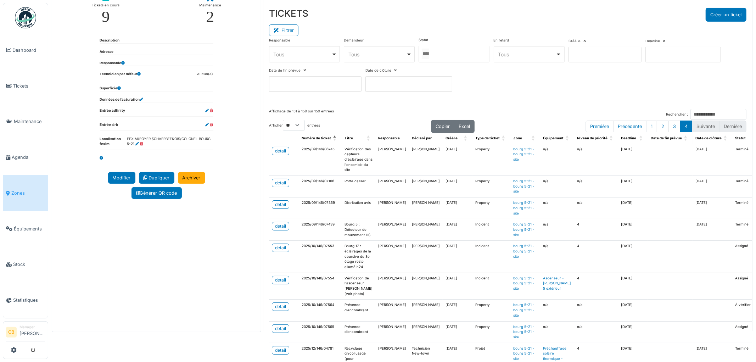
scroll to position [117, 0]
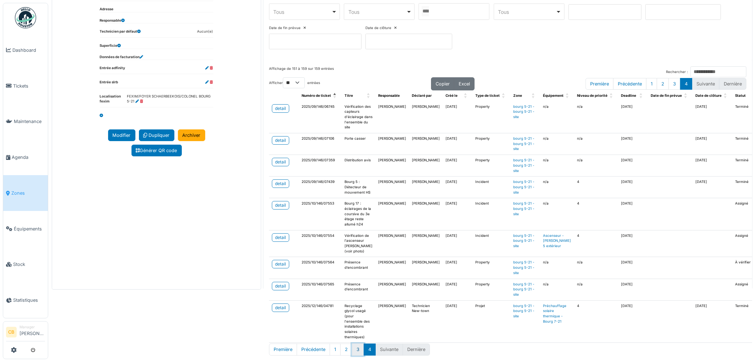
click at [356, 344] on button "3" at bounding box center [358, 350] width 12 height 12
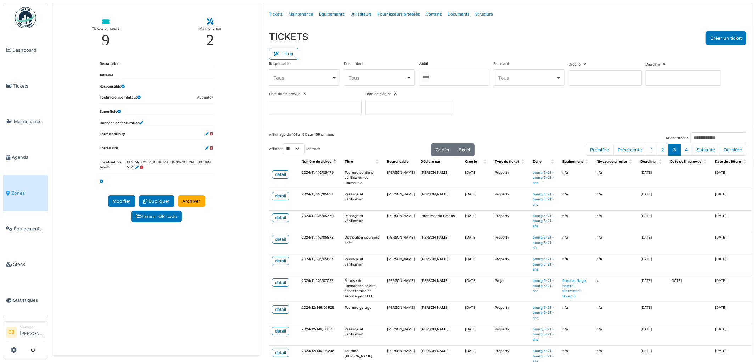
scroll to position [5, 0]
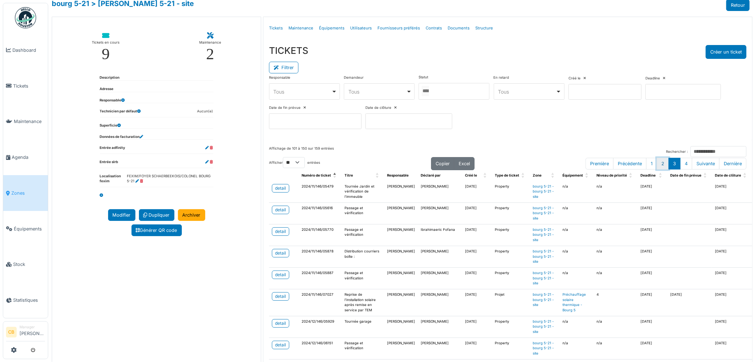
click at [657, 164] on button "2" at bounding box center [663, 164] width 12 height 12
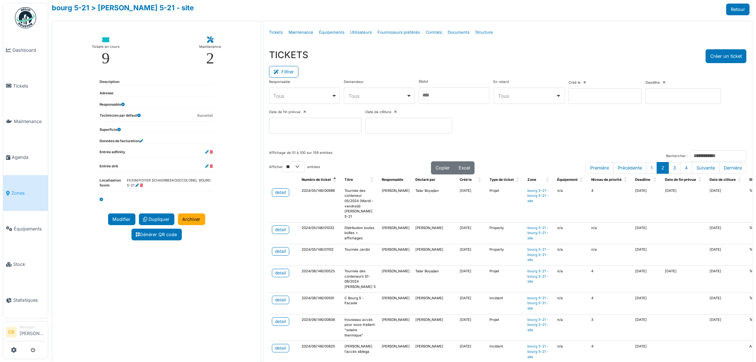
scroll to position [0, 0]
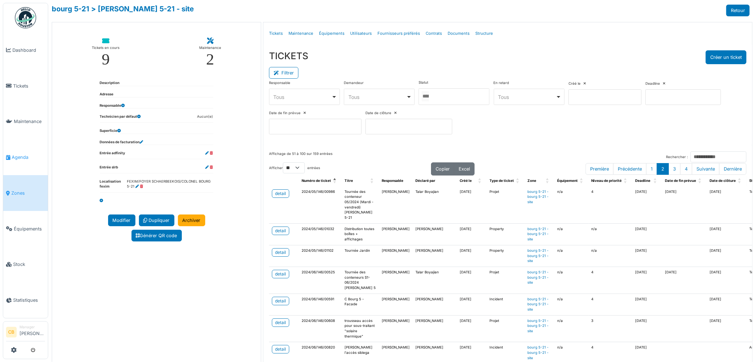
click at [24, 154] on span "Agenda" at bounding box center [28, 157] width 33 height 7
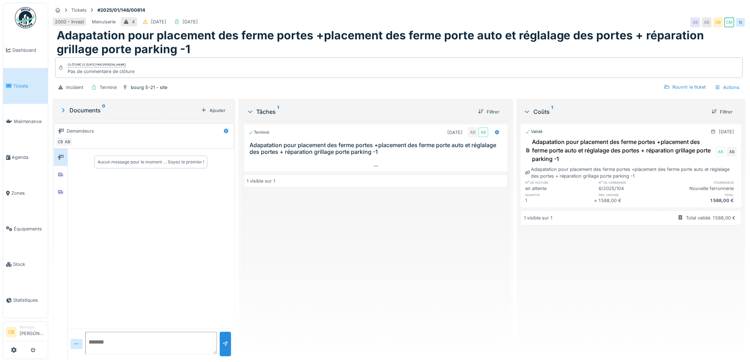
click at [286, 183] on div "1 visible sur 1" at bounding box center [376, 180] width 265 height 13
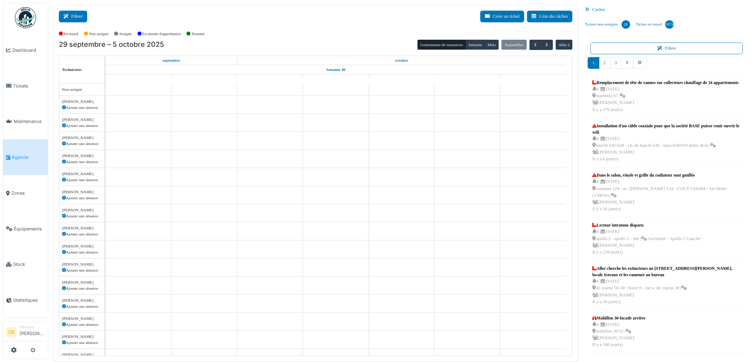
click at [79, 18] on button "Filtrer" at bounding box center [73, 17] width 28 height 12
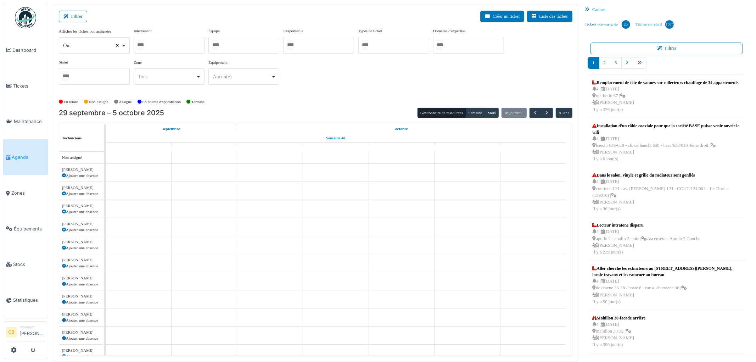
select select
click at [144, 45] on input "Tous" at bounding box center [140, 45] width 7 height 10
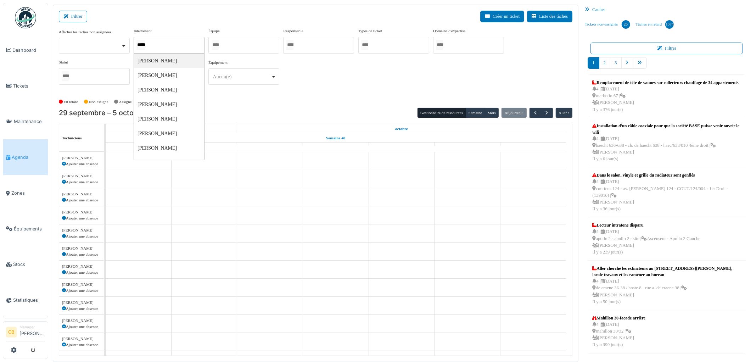
type input "******"
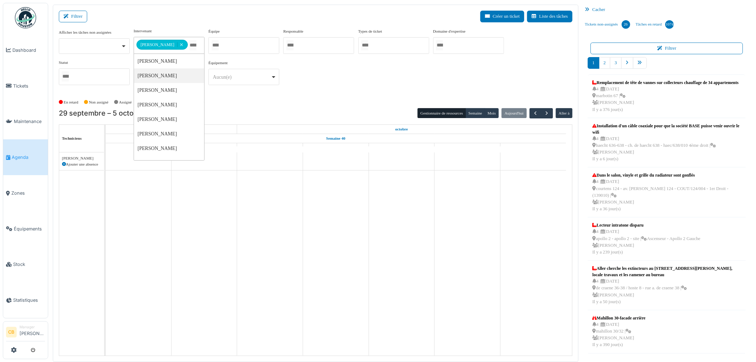
click at [244, 98] on div "En retard Non assigné [GEOGRAPHIC_DATA] En attente d'approbation Terminé" at bounding box center [316, 102] width 514 height 12
